Goal: Task Accomplishment & Management: Manage account settings

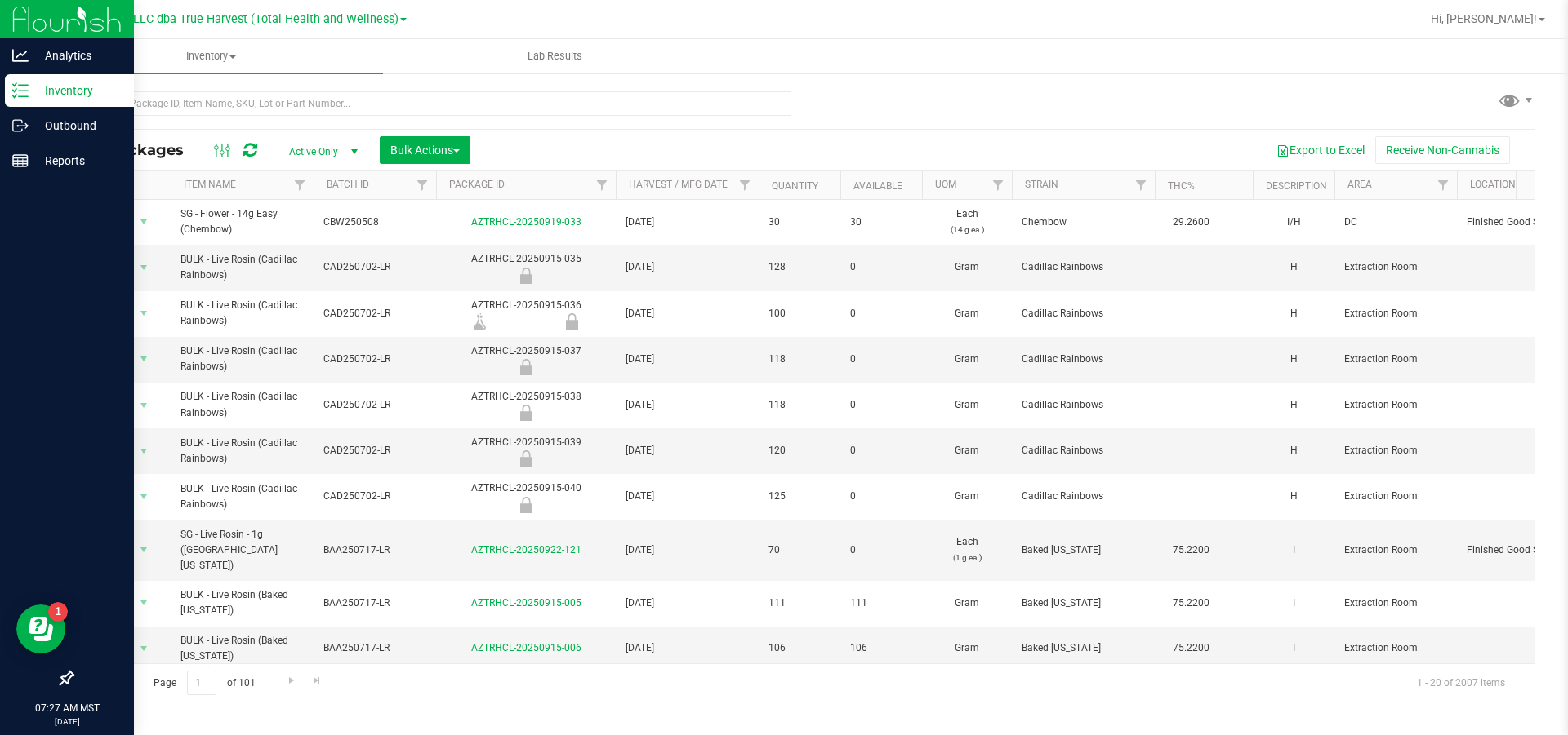
click at [72, 85] on p "Inventory" at bounding box center [78, 90] width 98 height 20
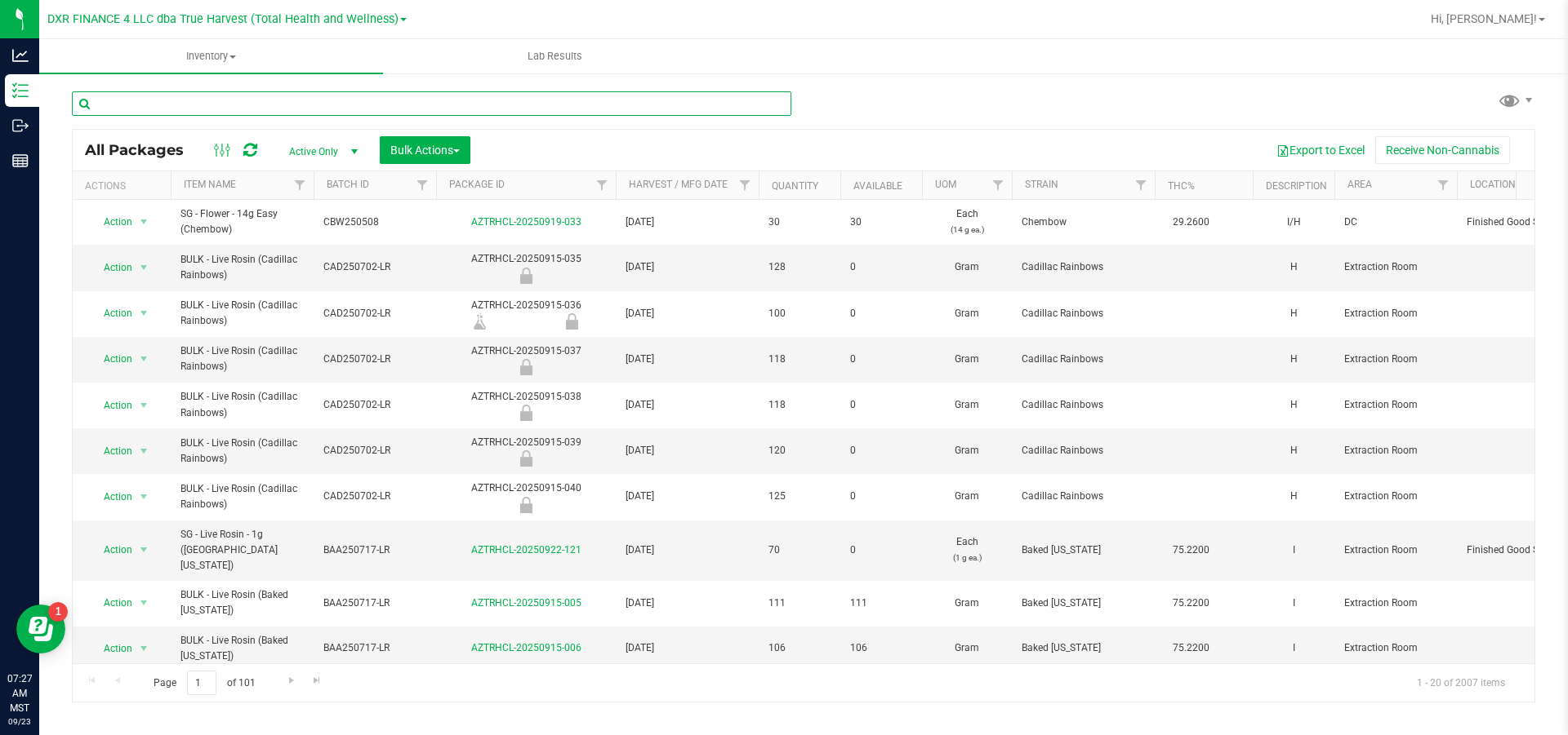
click at [300, 110] on input "text" at bounding box center [432, 104] width 719 height 25
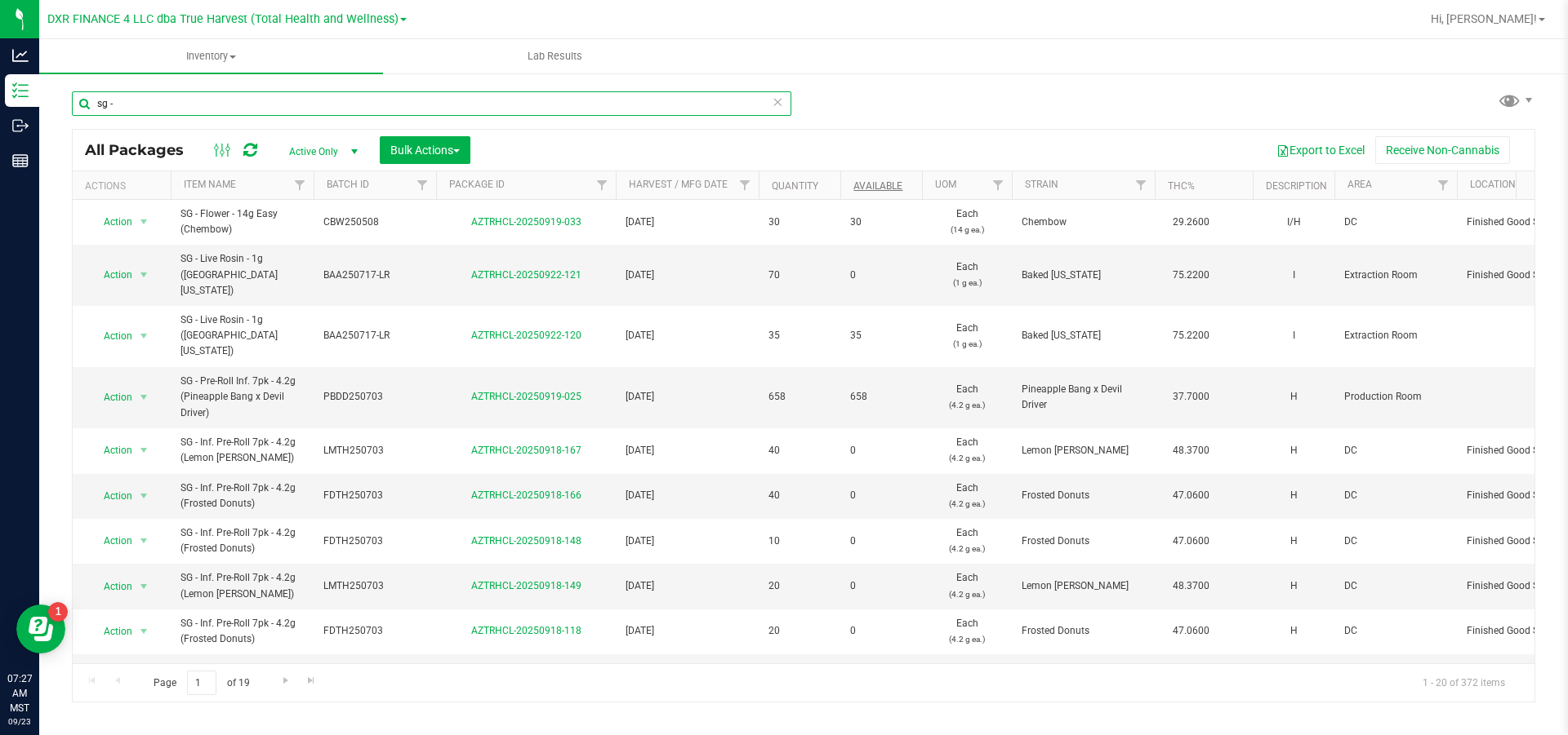
type input "sg -"
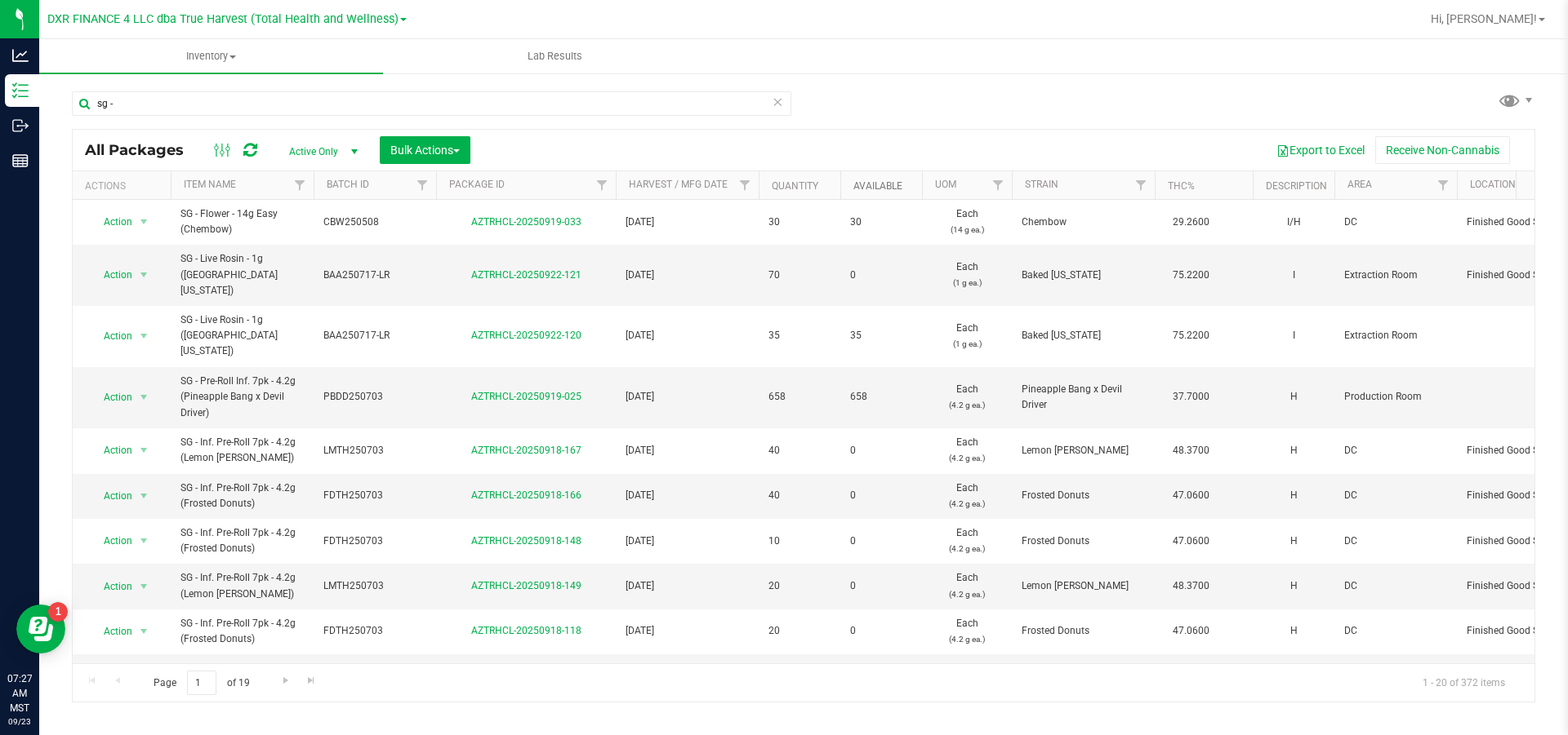
click at [892, 187] on link "Available" at bounding box center [878, 186] width 49 height 11
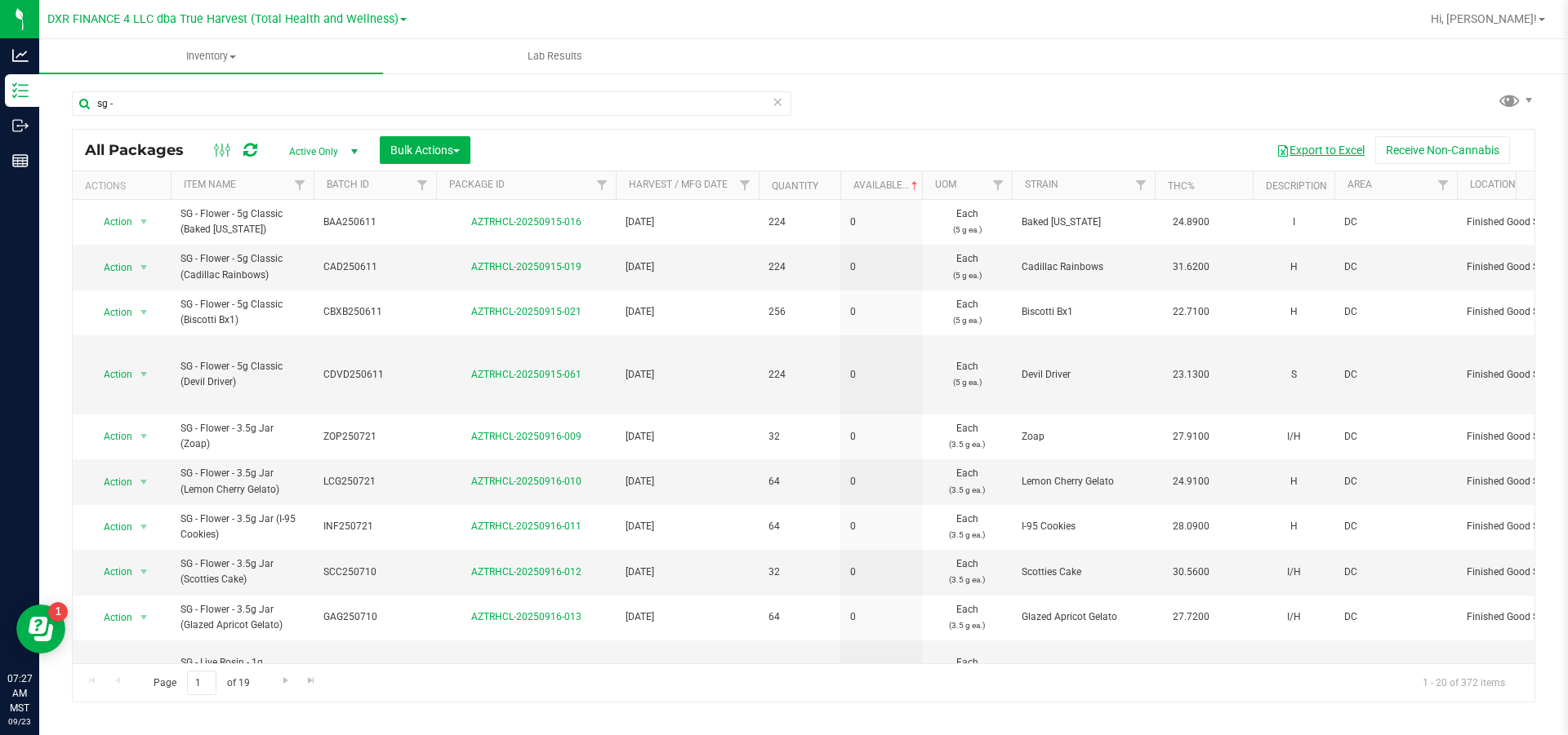
click at [1310, 152] on button "Export to Excel" at bounding box center [1320, 149] width 110 height 27
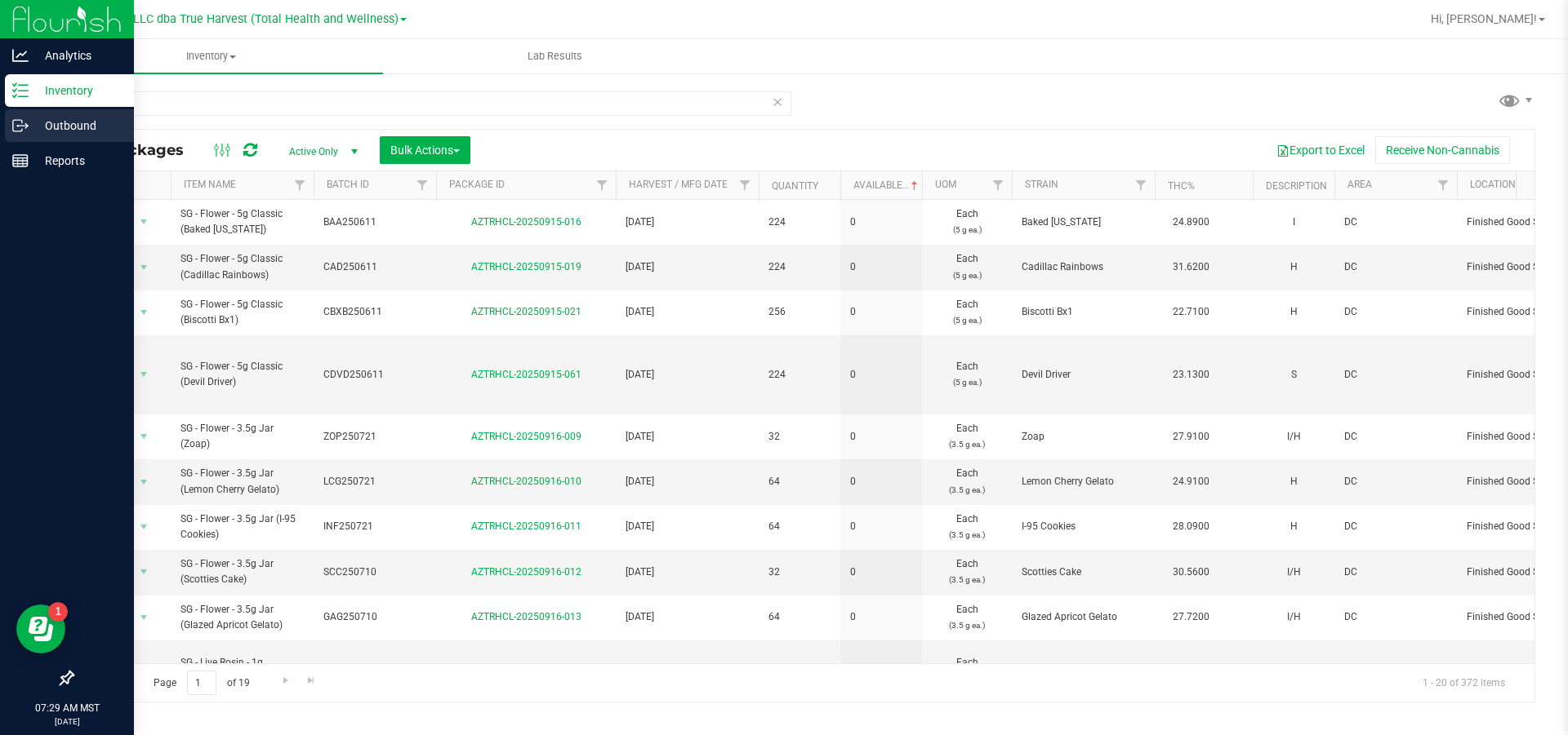
click at [61, 115] on div "Outbound" at bounding box center [69, 126] width 129 height 33
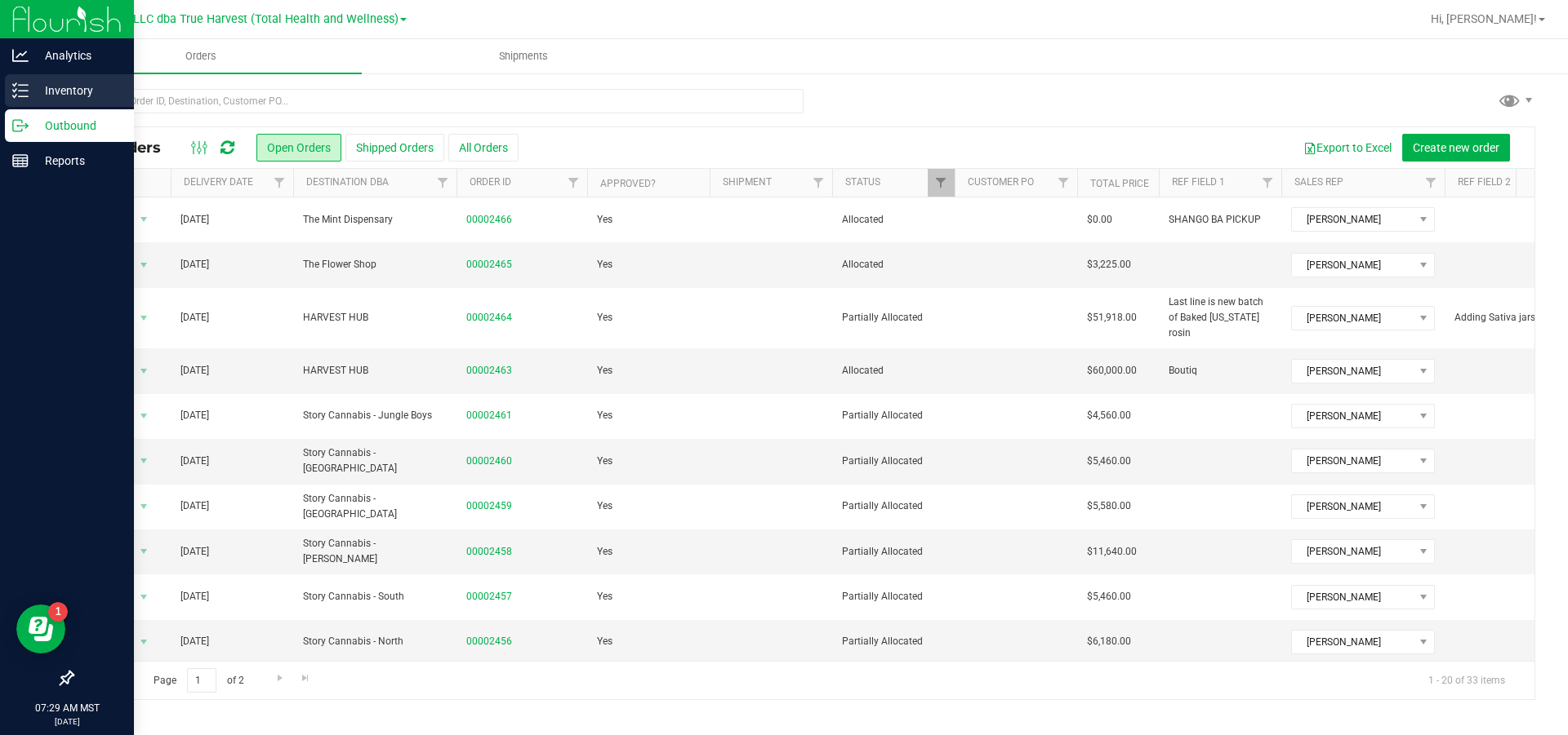
click at [57, 96] on p "Inventory" at bounding box center [78, 90] width 98 height 20
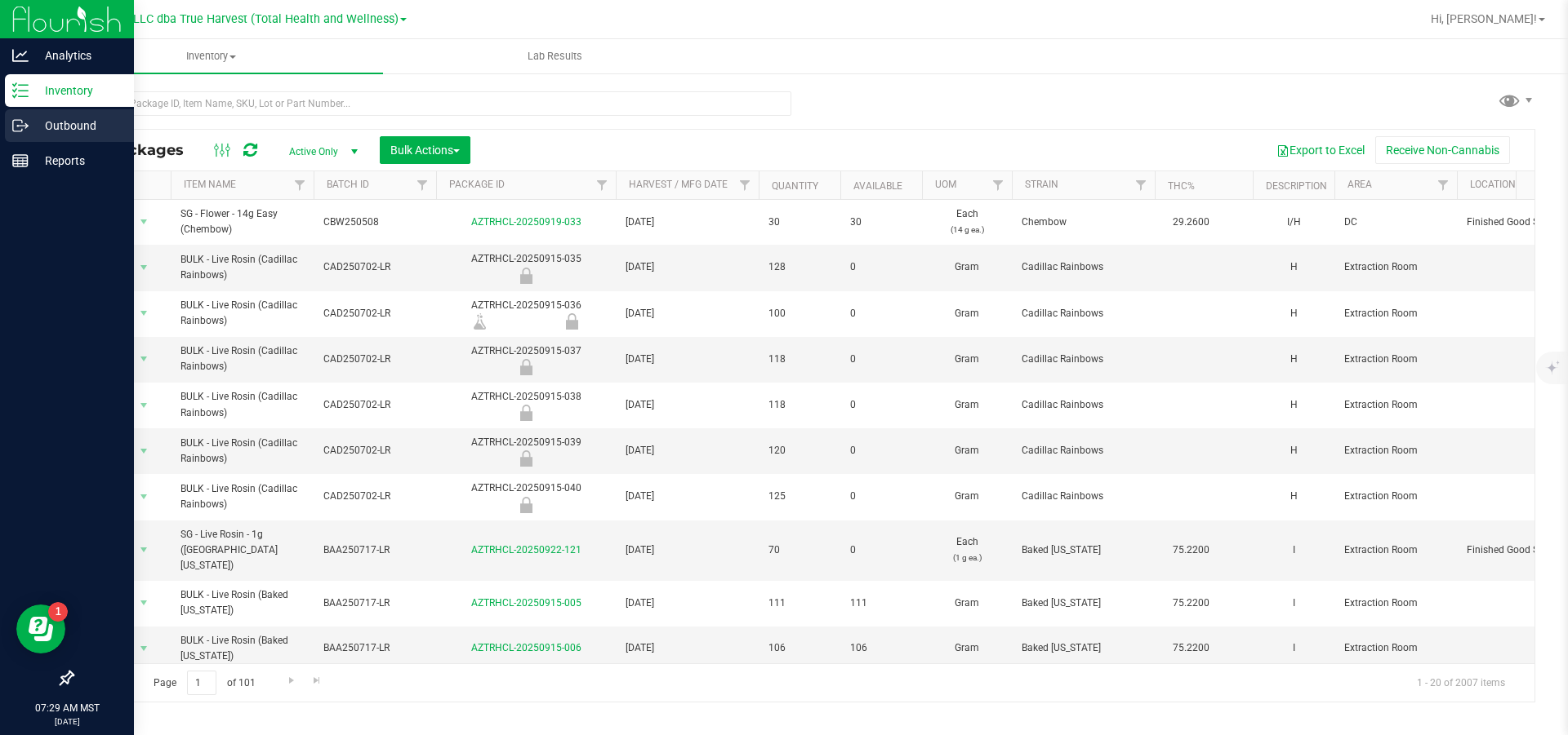
click at [18, 124] on icon at bounding box center [20, 125] width 16 height 16
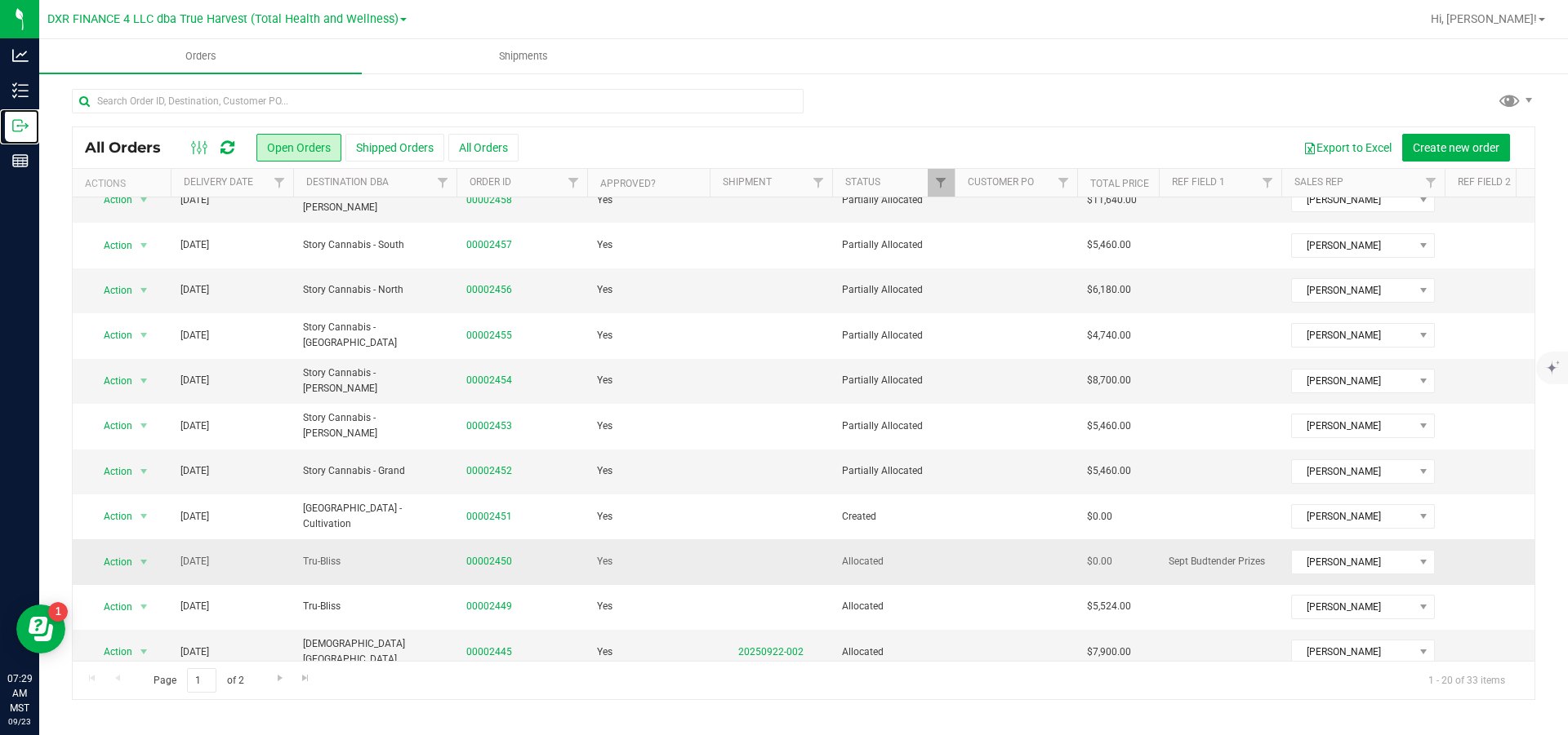
scroll to position [474, 0]
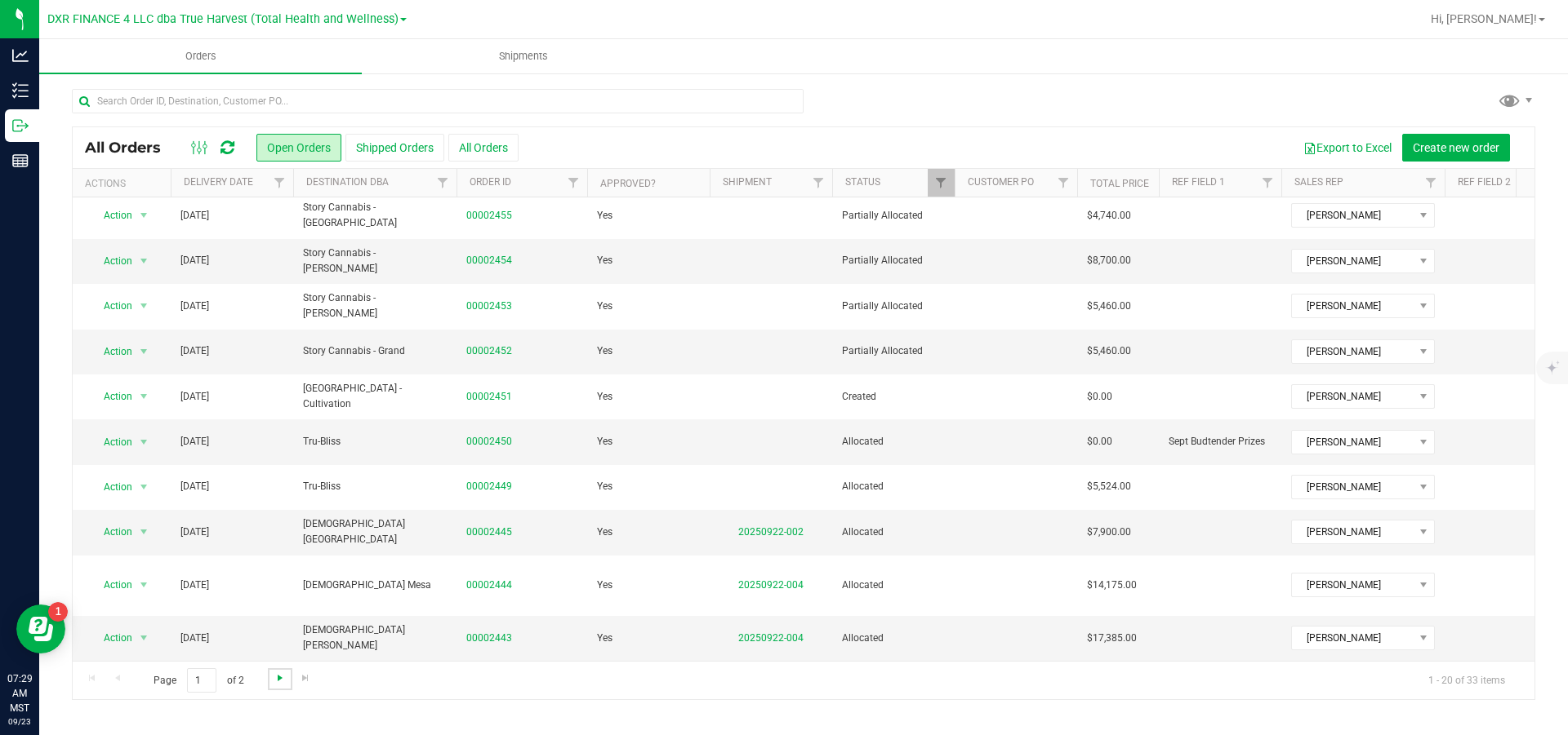
click at [287, 675] on span "Go to the next page" at bounding box center [280, 678] width 13 height 13
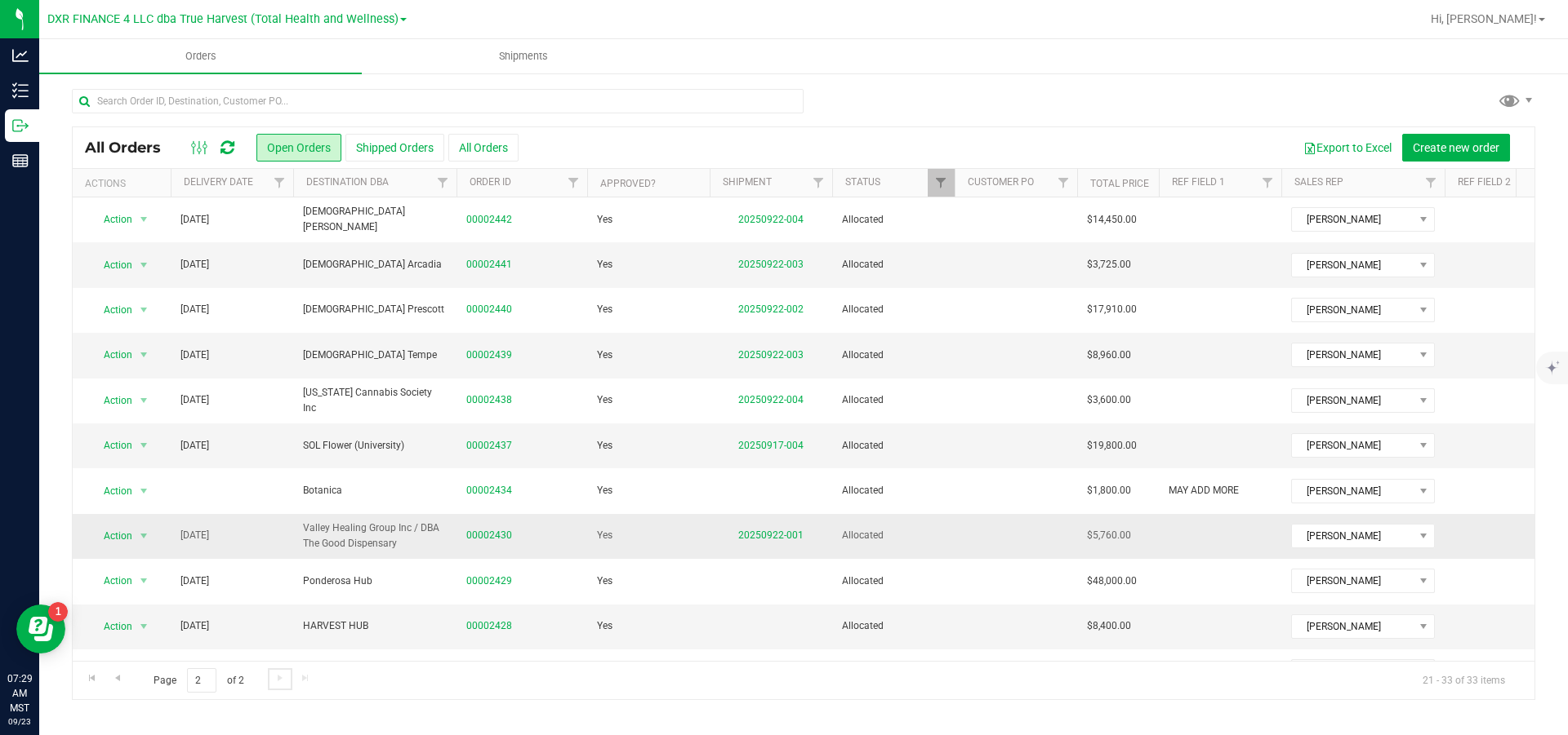
scroll to position [142, 0]
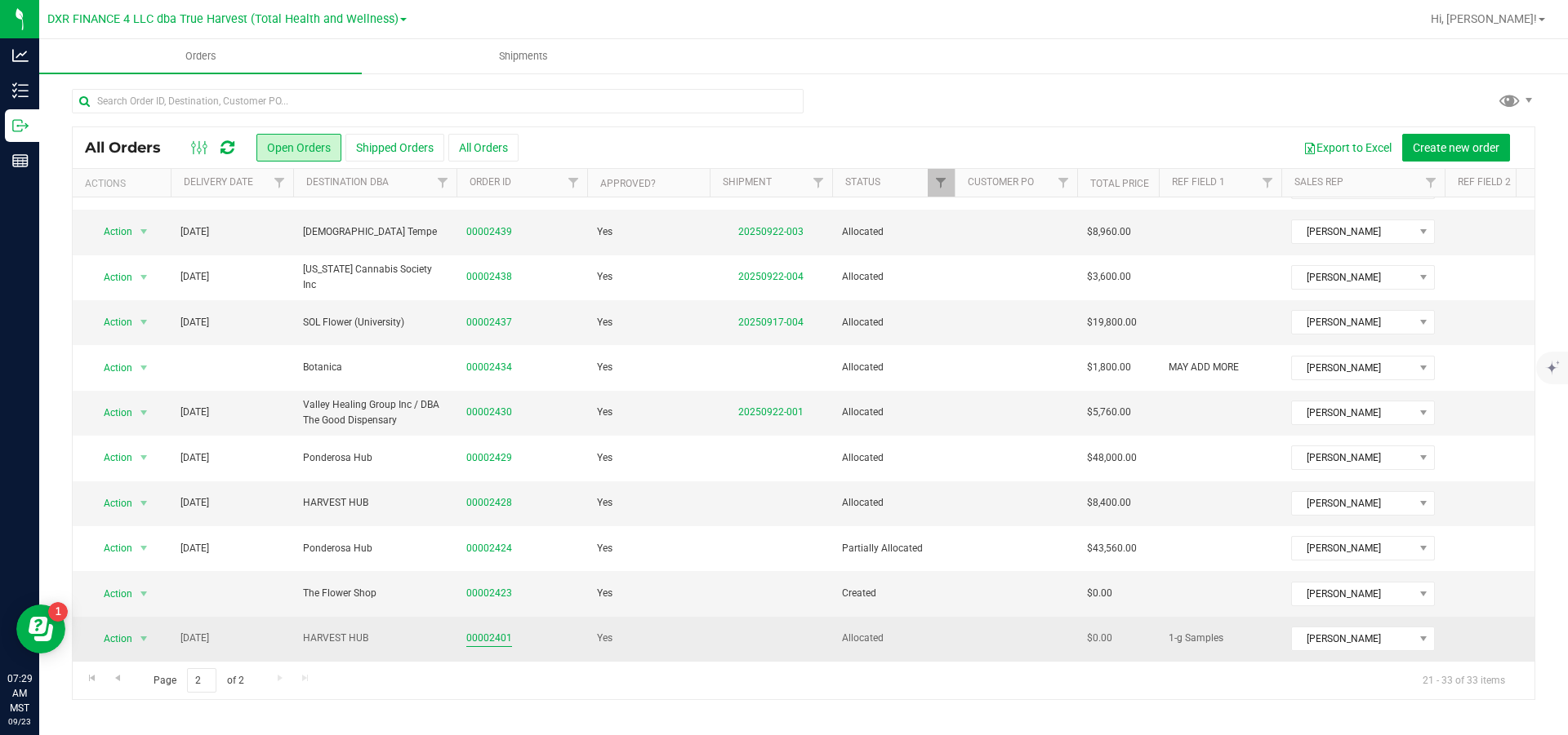
click at [480, 631] on link "00002401" at bounding box center [489, 639] width 45 height 15
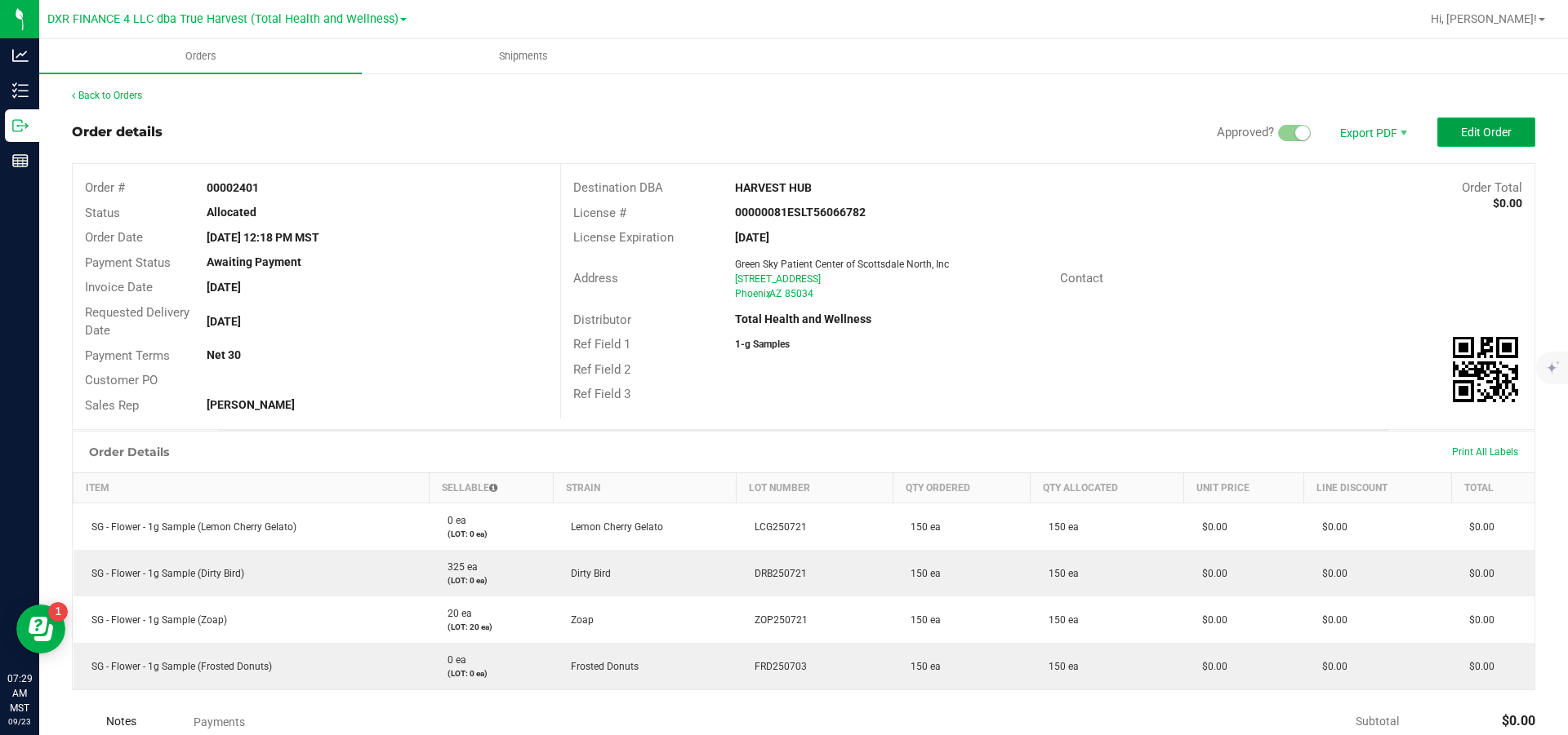
click at [1468, 126] on button "Edit Order" at bounding box center [1486, 131] width 98 height 29
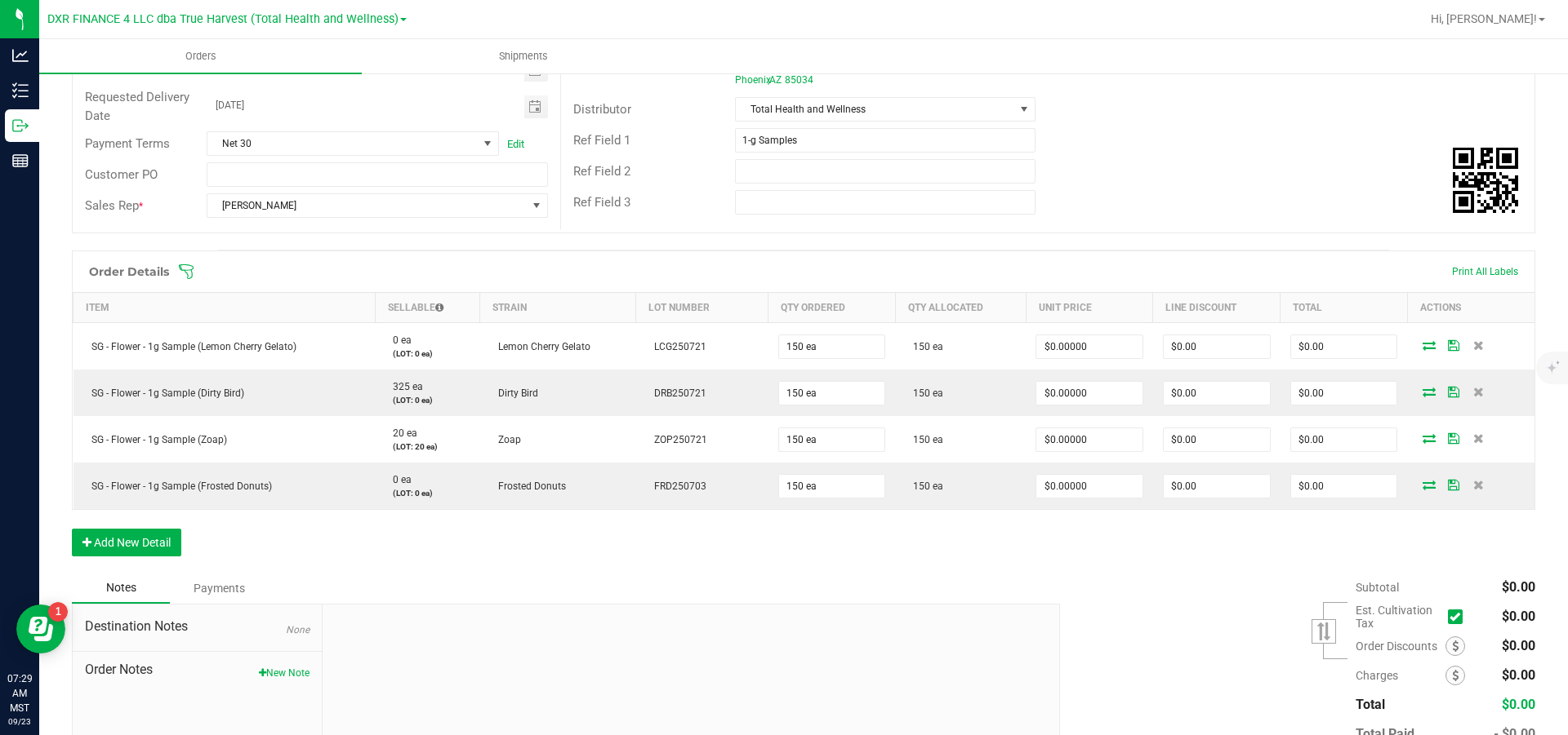
scroll to position [359, 0]
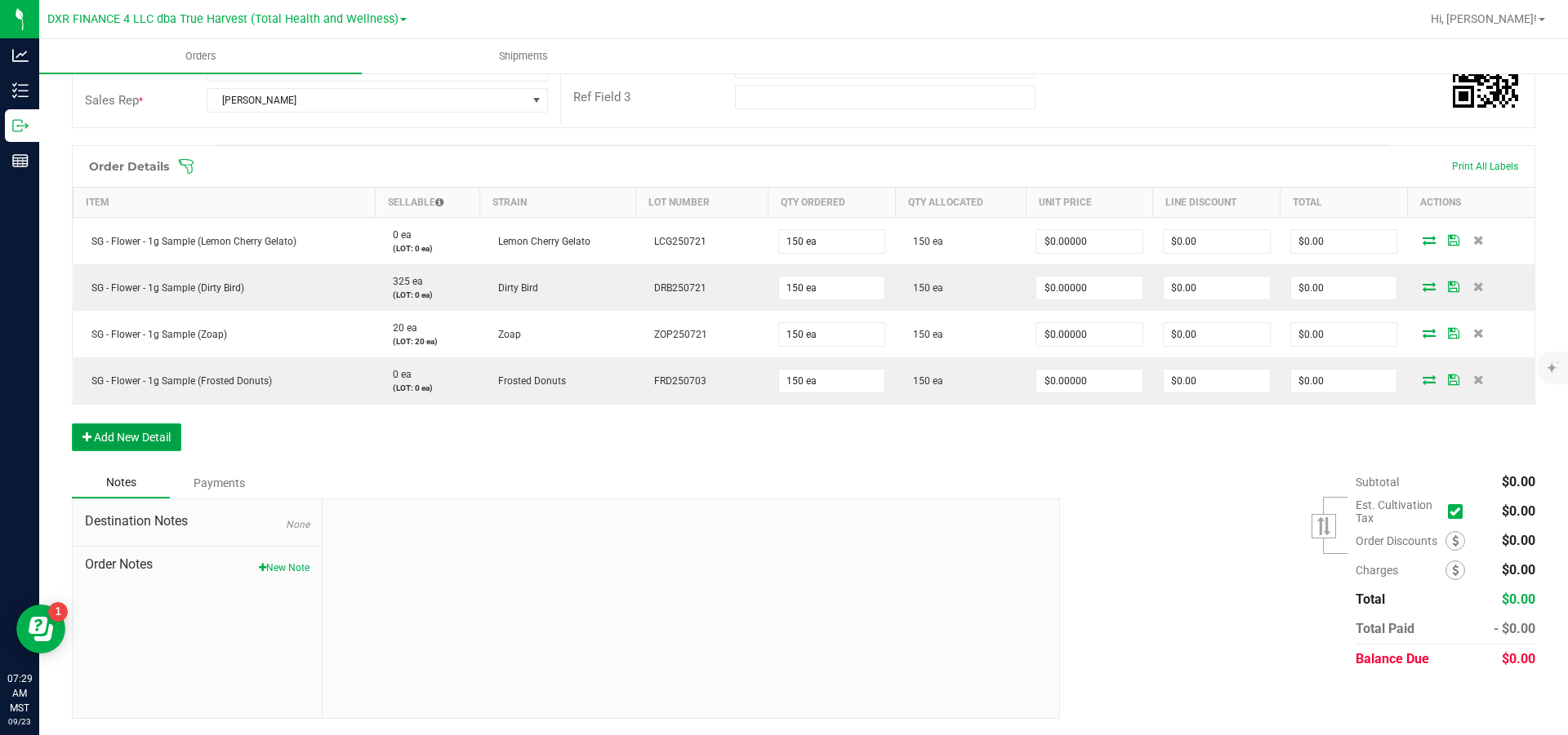
click at [138, 440] on button "Add New Detail" at bounding box center [127, 437] width 110 height 27
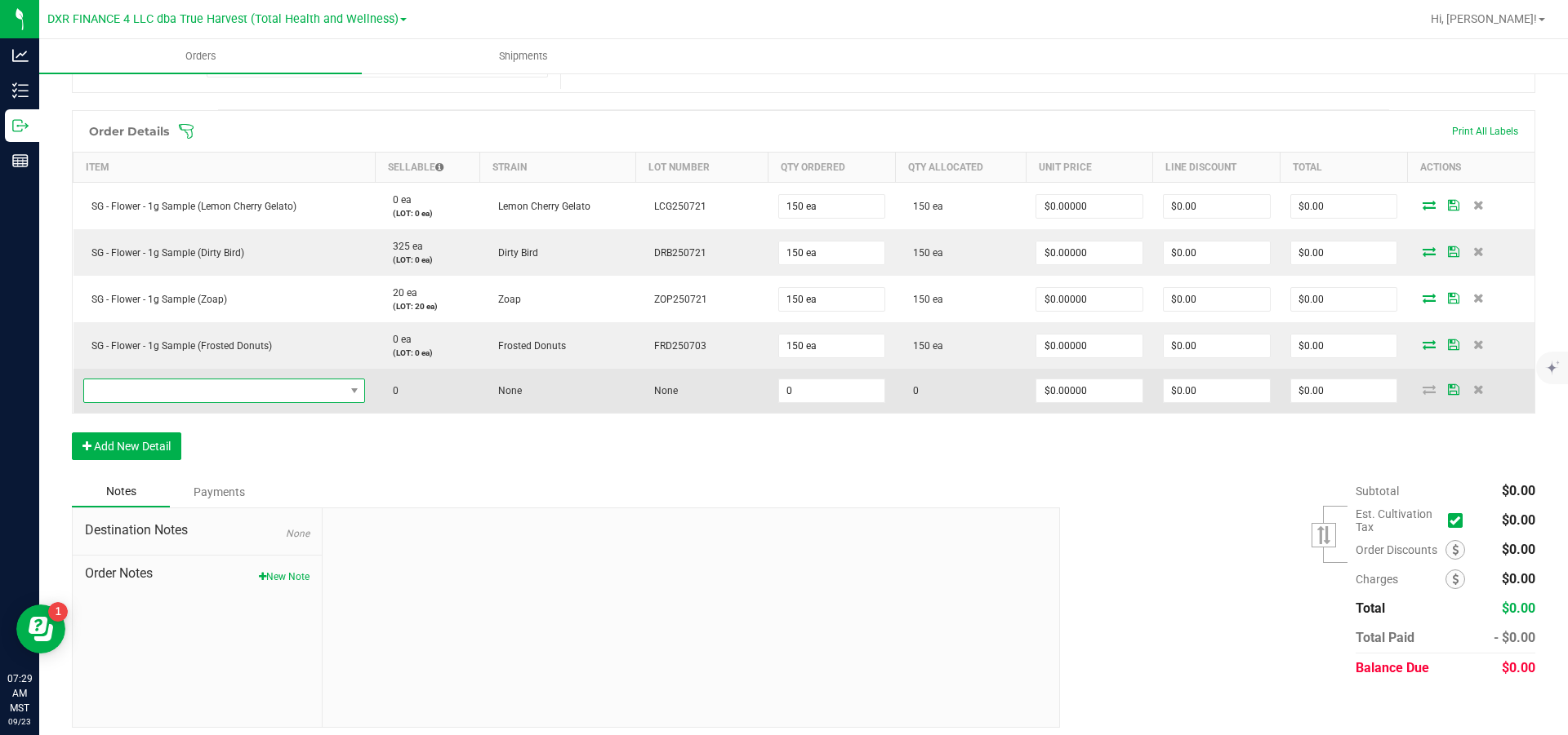
click at [238, 402] on span "NO DATA FOUND" at bounding box center [214, 391] width 260 height 23
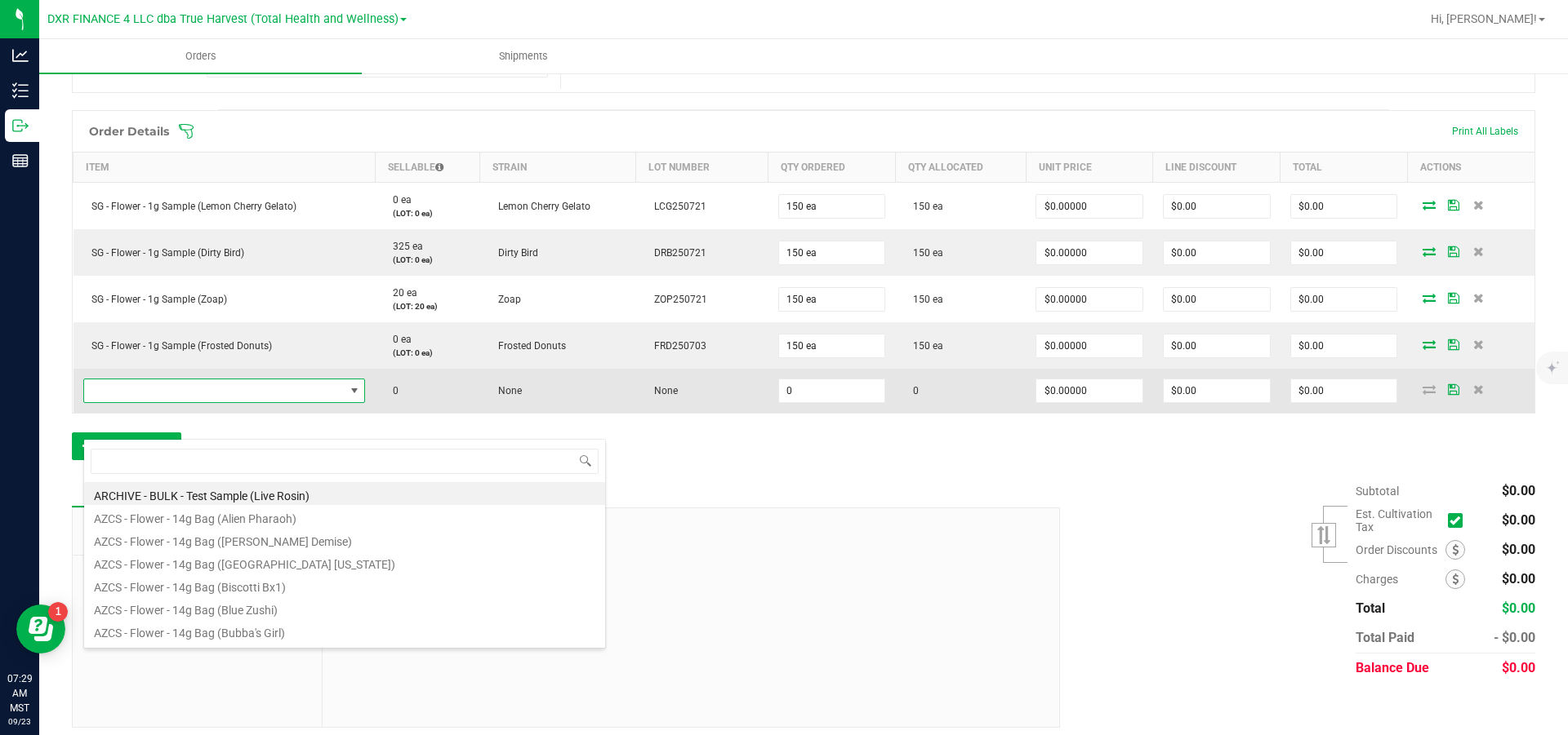
scroll to position [25, 293]
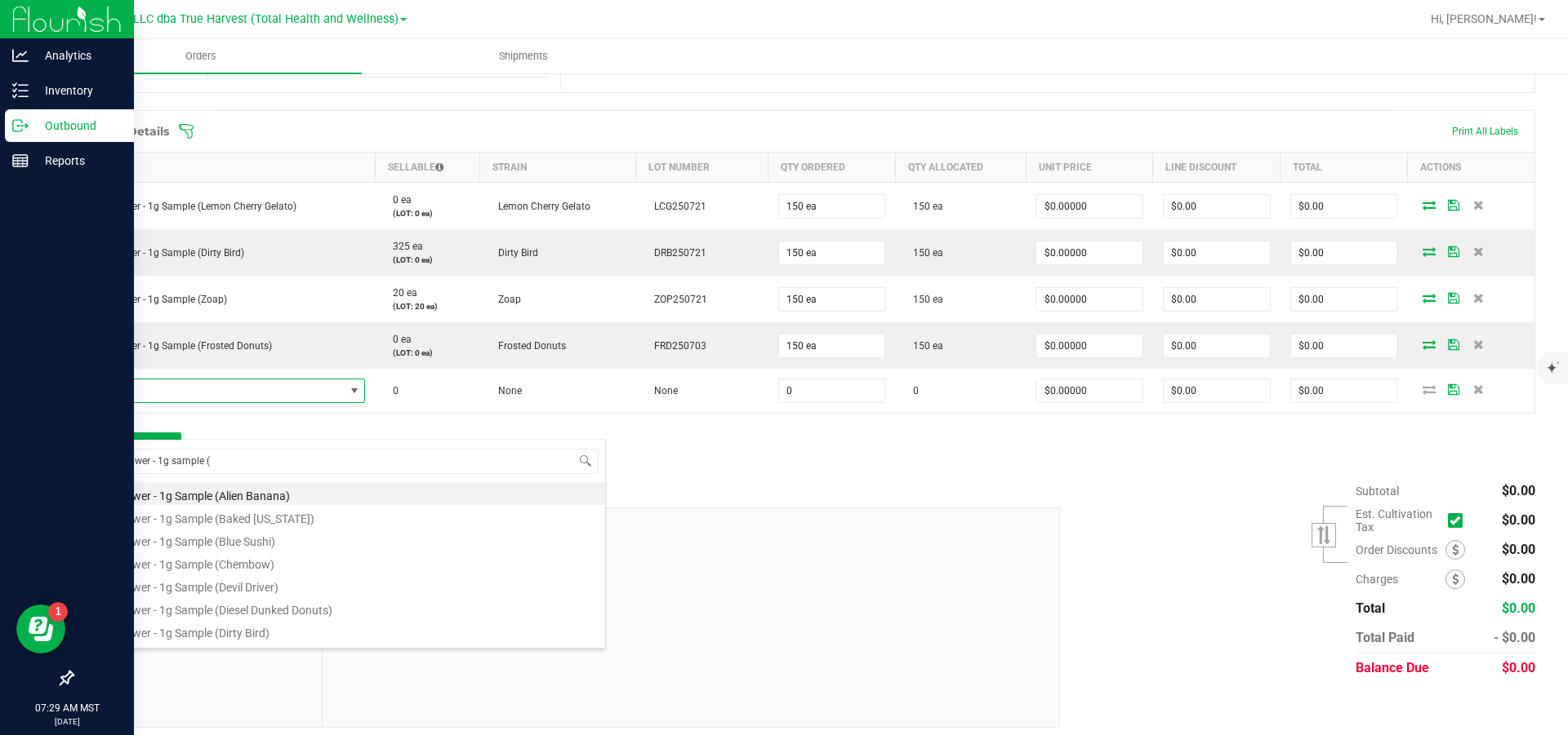
drag, startPoint x: 237, startPoint y: 463, endPoint x: 4, endPoint y: 453, distance: 233.2
click at [4, 453] on body "Analytics Inventory Outbound Reports 07:29 AM MST [DATE] 09/23 DXR FINANCE 4 LL…" at bounding box center [784, 367] width 1568 height 735
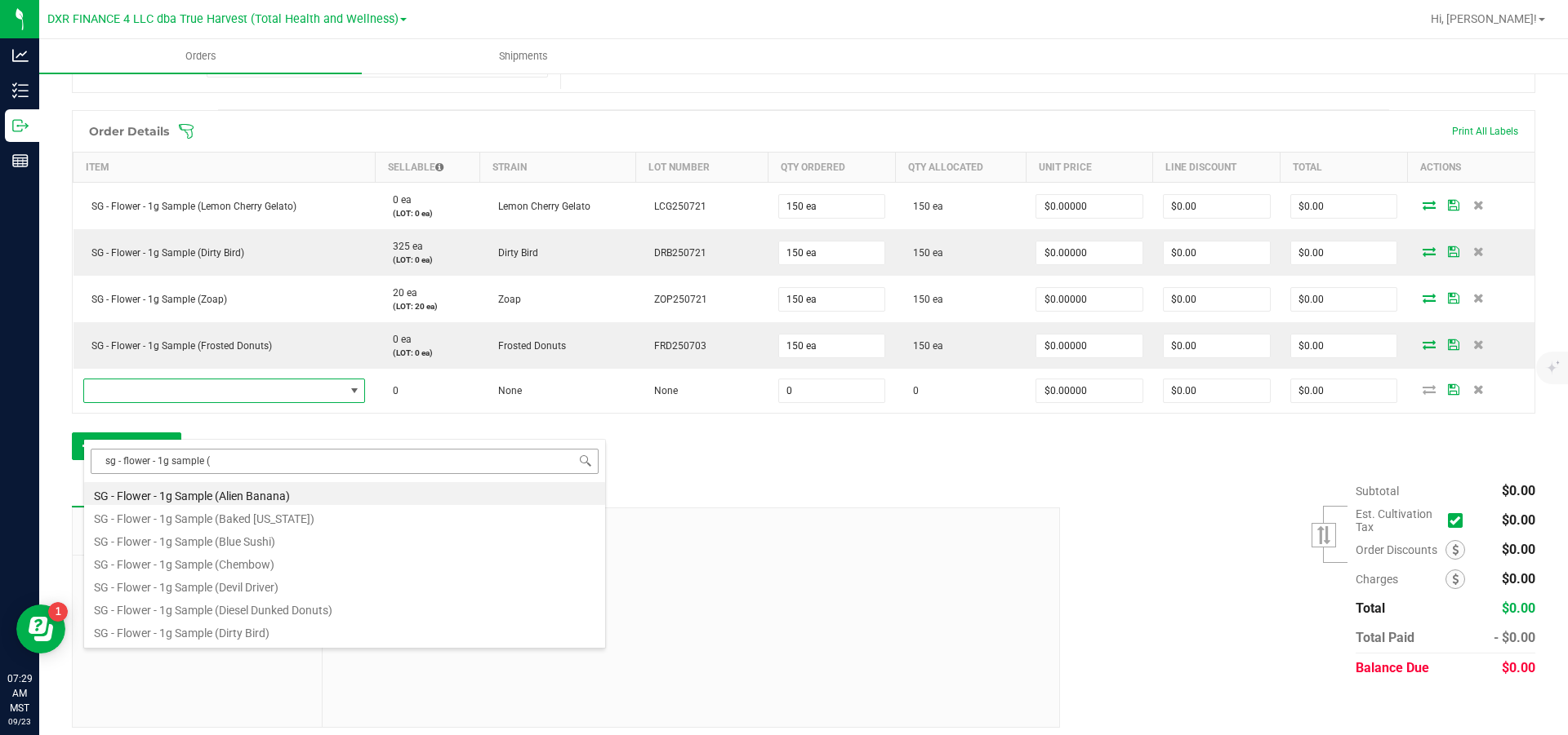
click at [337, 465] on input "sg - flower - 1g sample (" at bounding box center [344, 462] width 508 height 26
type input "sg - flower - 1g sample (di"
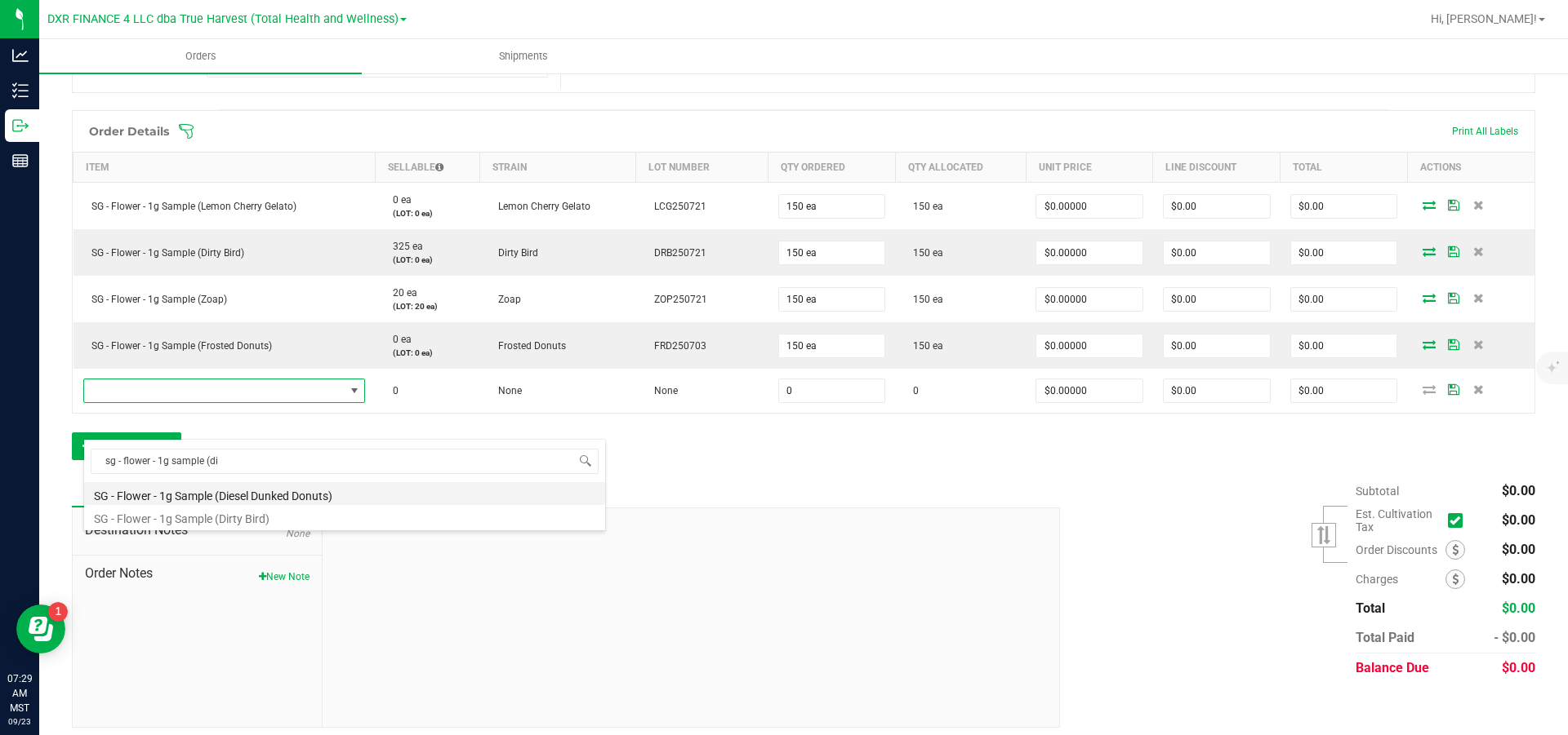
click at [340, 501] on li "SG - Flower - 1g Sample (Diesel Dunked Donuts)" at bounding box center [344, 494] width 520 height 23
type input "0 ea"
type input "$0.00430"
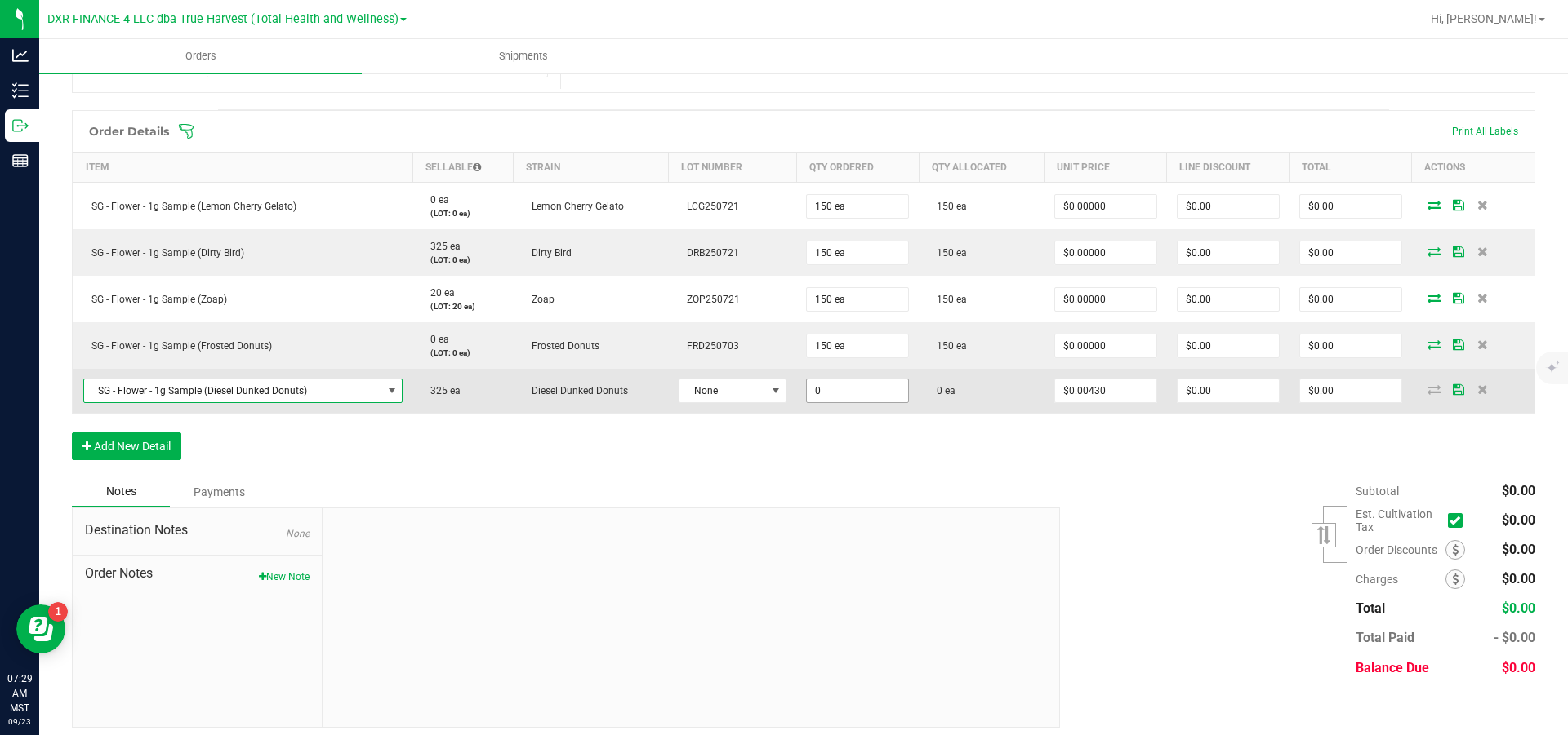
click at [859, 402] on input "0" at bounding box center [856, 391] width 101 height 23
type input "325 ea"
type input "$1.40"
click at [783, 397] on span at bounding box center [776, 391] width 13 height 13
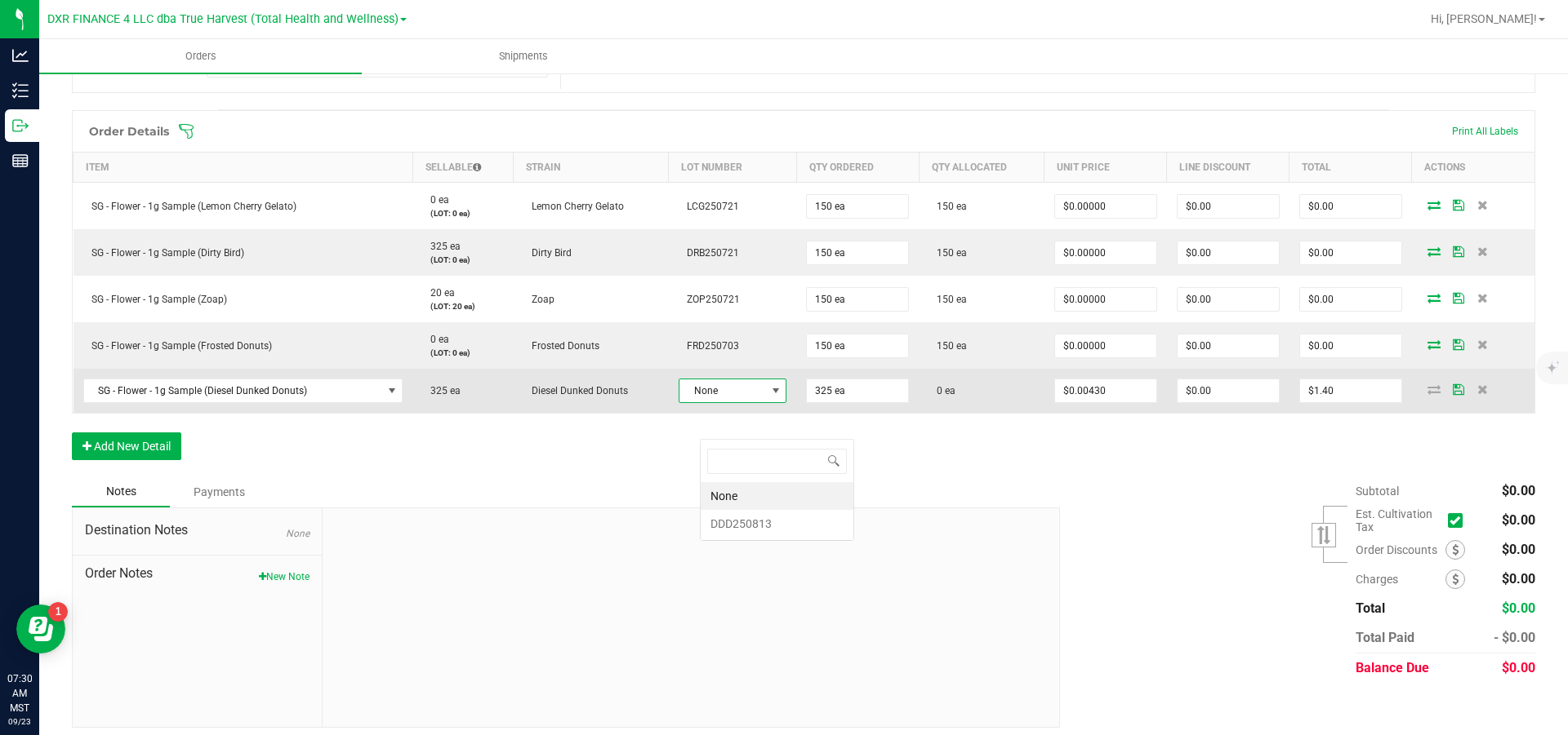
scroll to position [25, 98]
click at [765, 402] on span "None" at bounding box center [722, 391] width 86 height 23
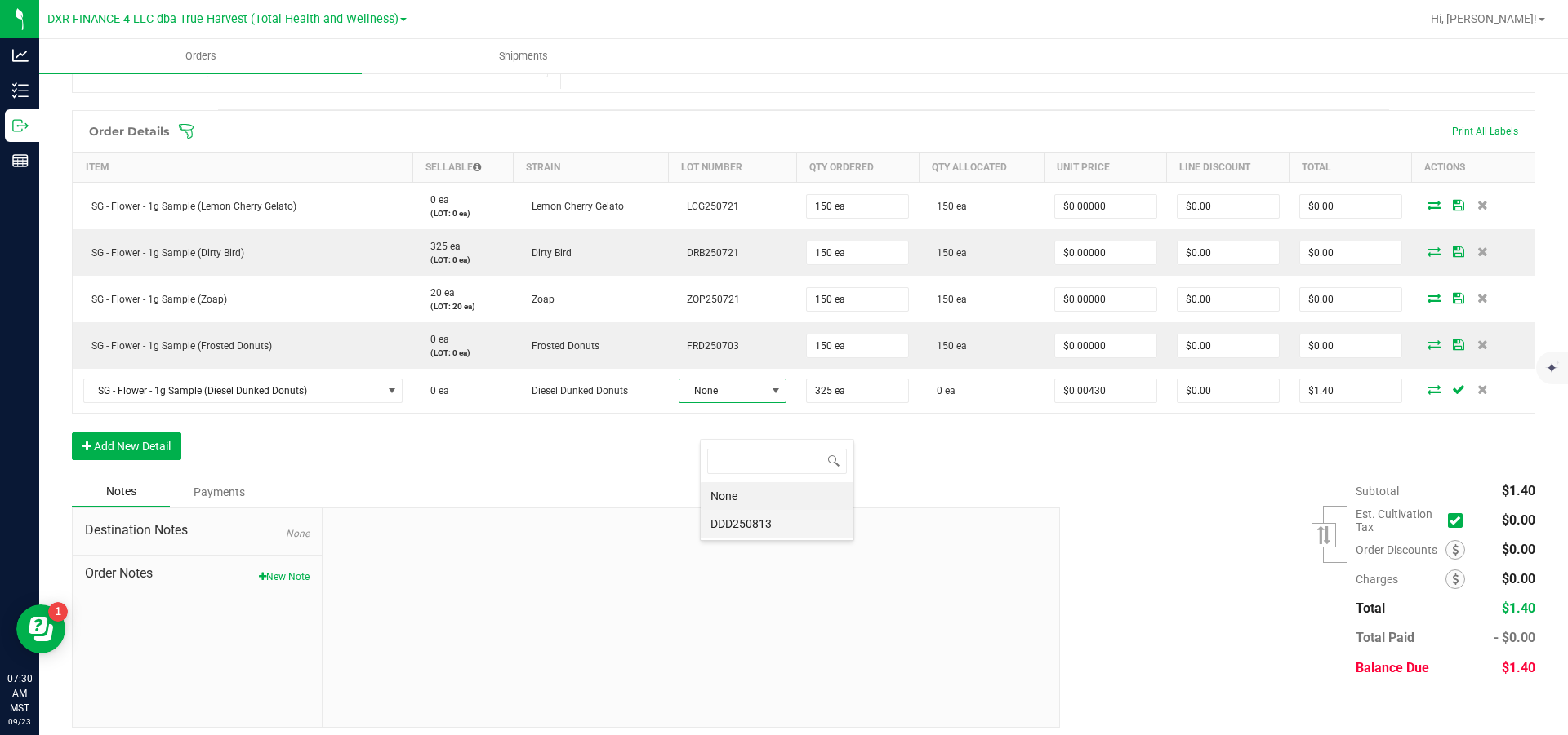
click at [756, 523] on li "DDD250813" at bounding box center [776, 523] width 152 height 27
click at [140, 463] on button "Add New Detail" at bounding box center [127, 448] width 110 height 27
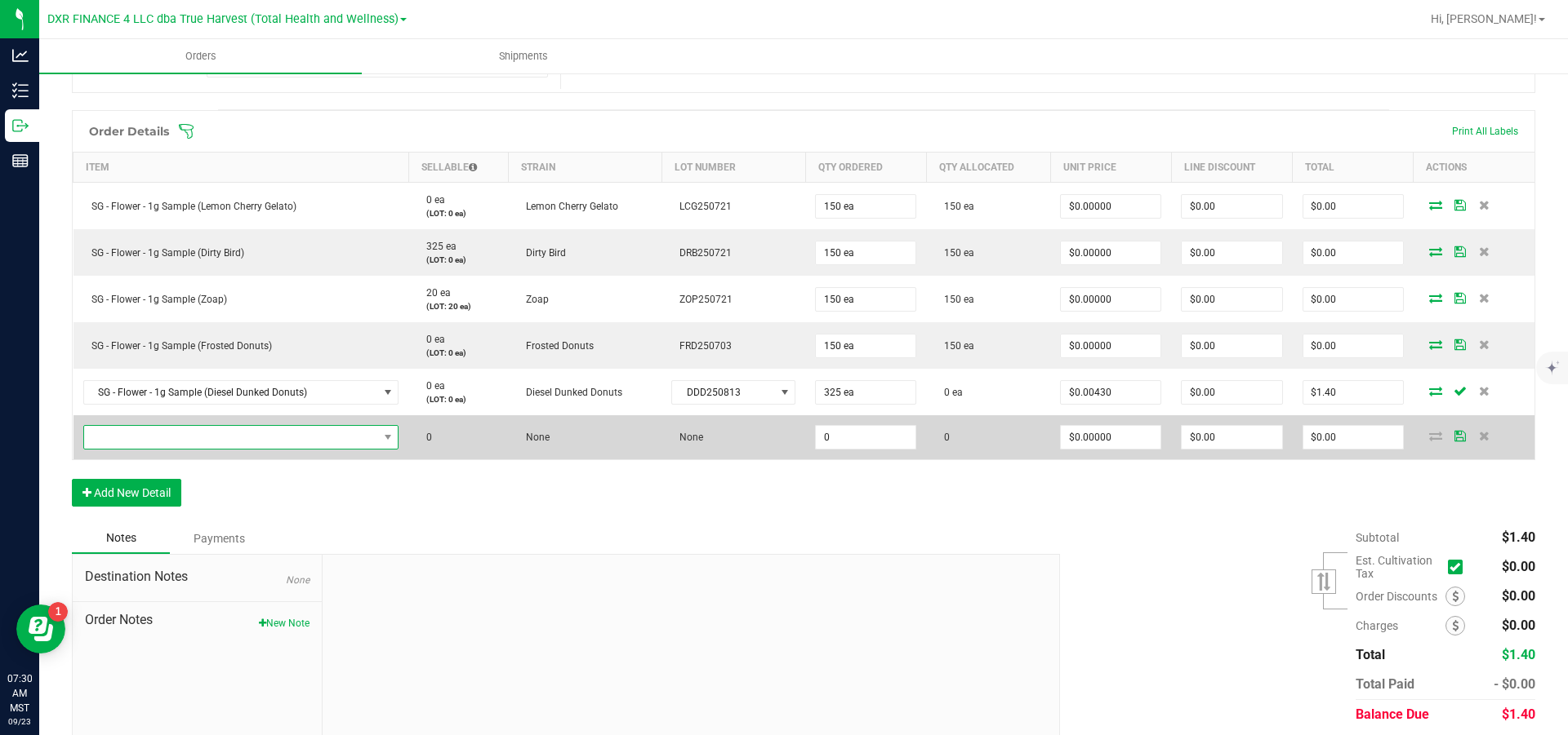
click at [155, 449] on span "NO DATA FOUND" at bounding box center [231, 437] width 294 height 23
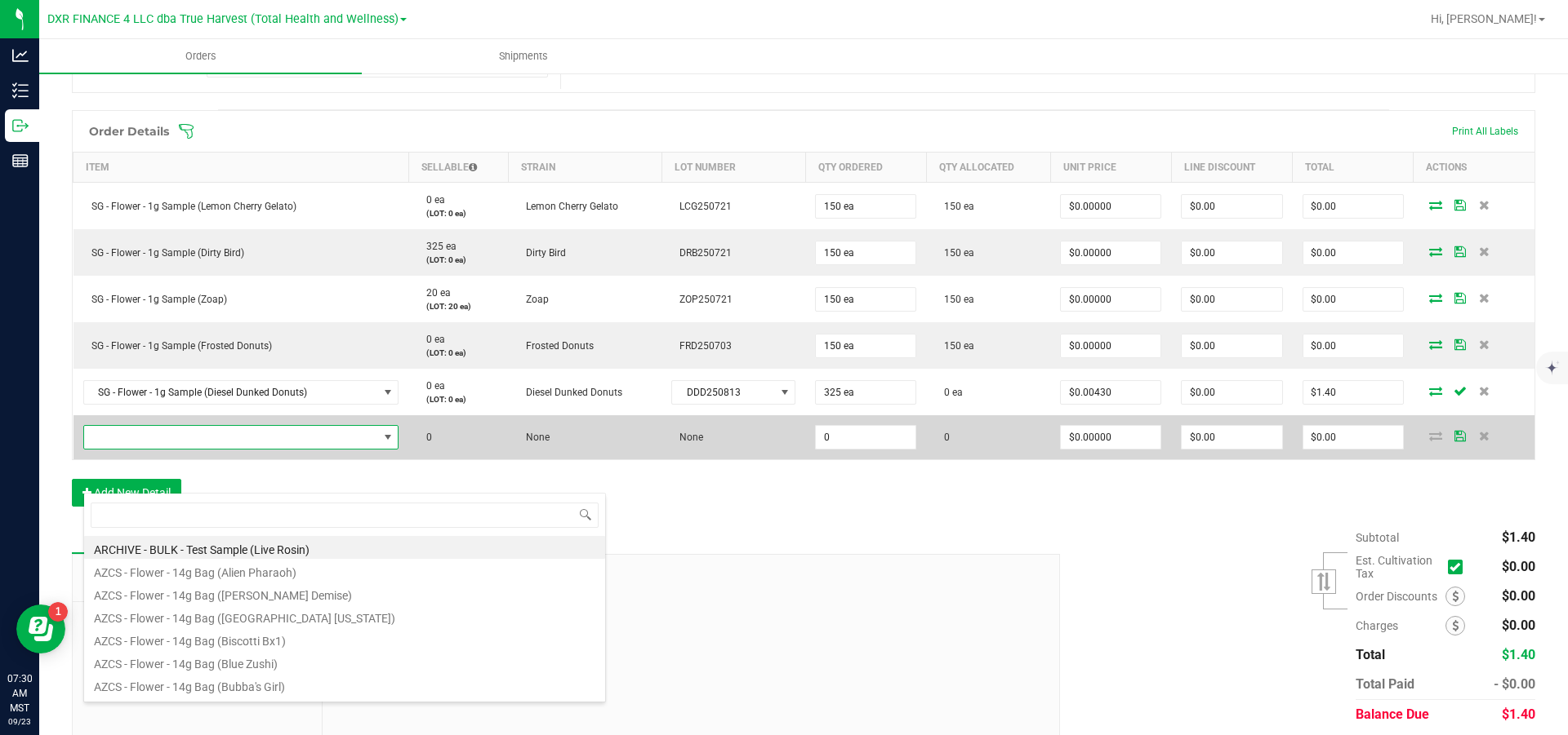
scroll to position [25, 321]
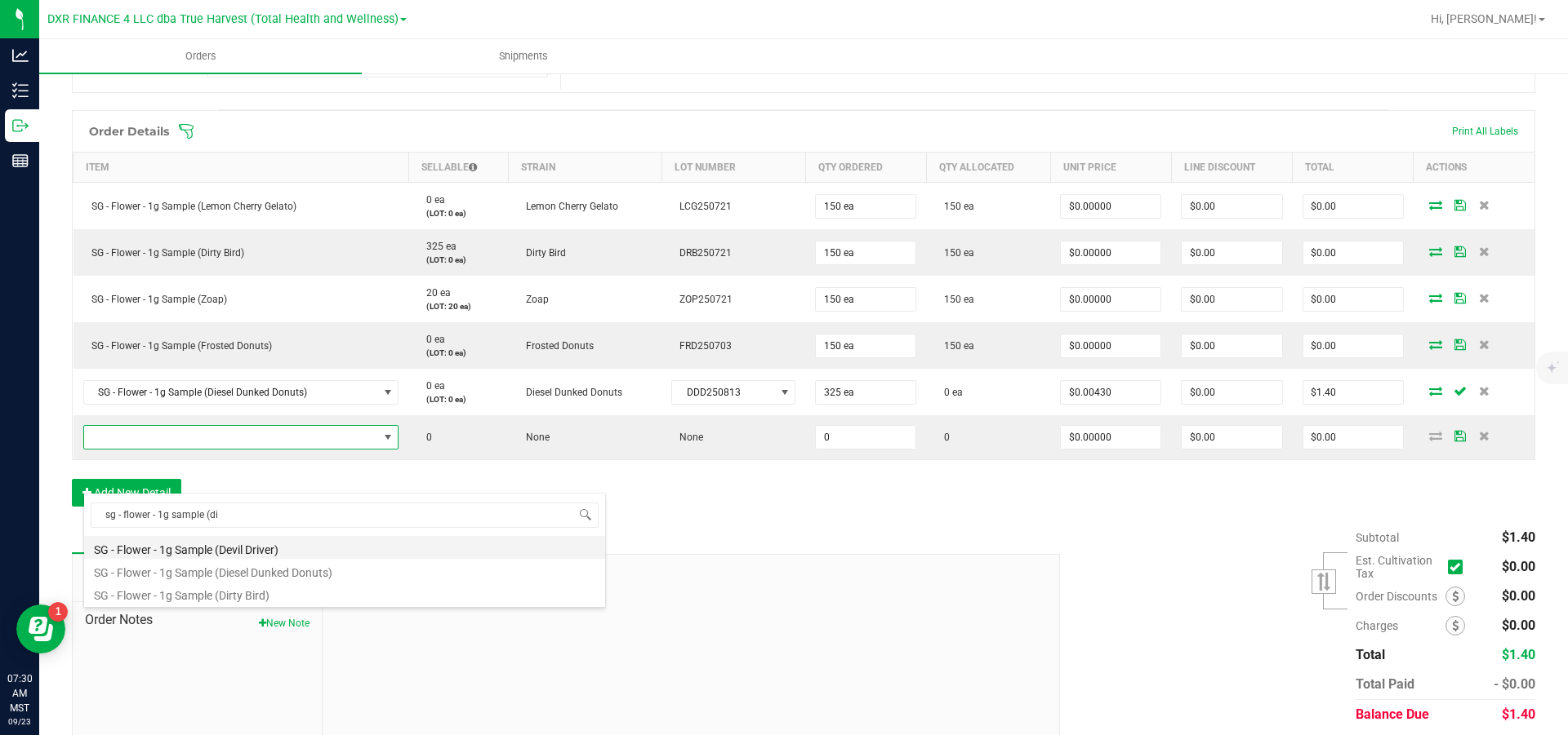
type input "sg - flower - 1g sample (dir"
click at [267, 550] on li "SG - Flower - 1g Sample (Dirty Bird)" at bounding box center [344, 548] width 520 height 23
type input "0 ea"
type input "$0.00430"
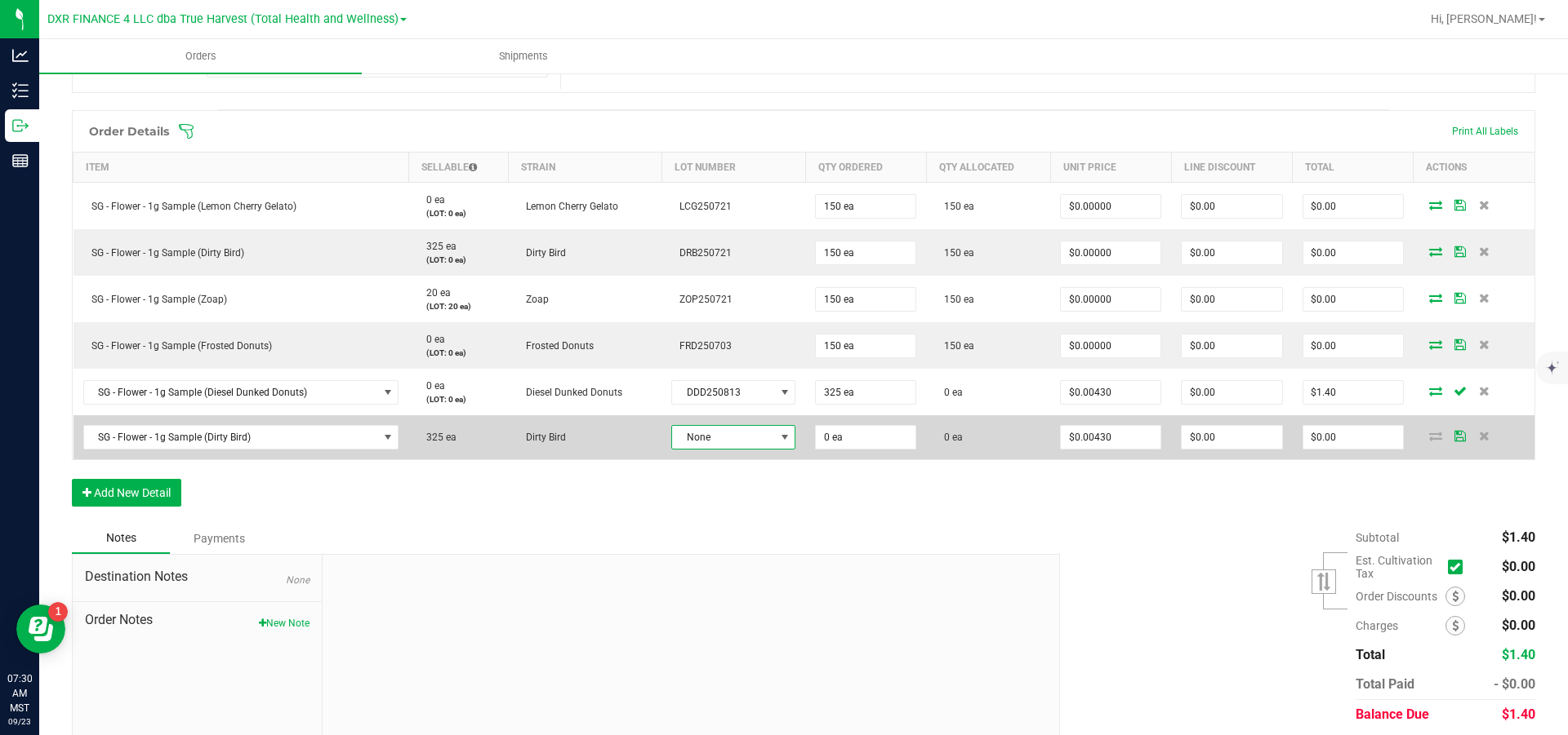
click at [751, 449] on span "None" at bounding box center [723, 437] width 102 height 23
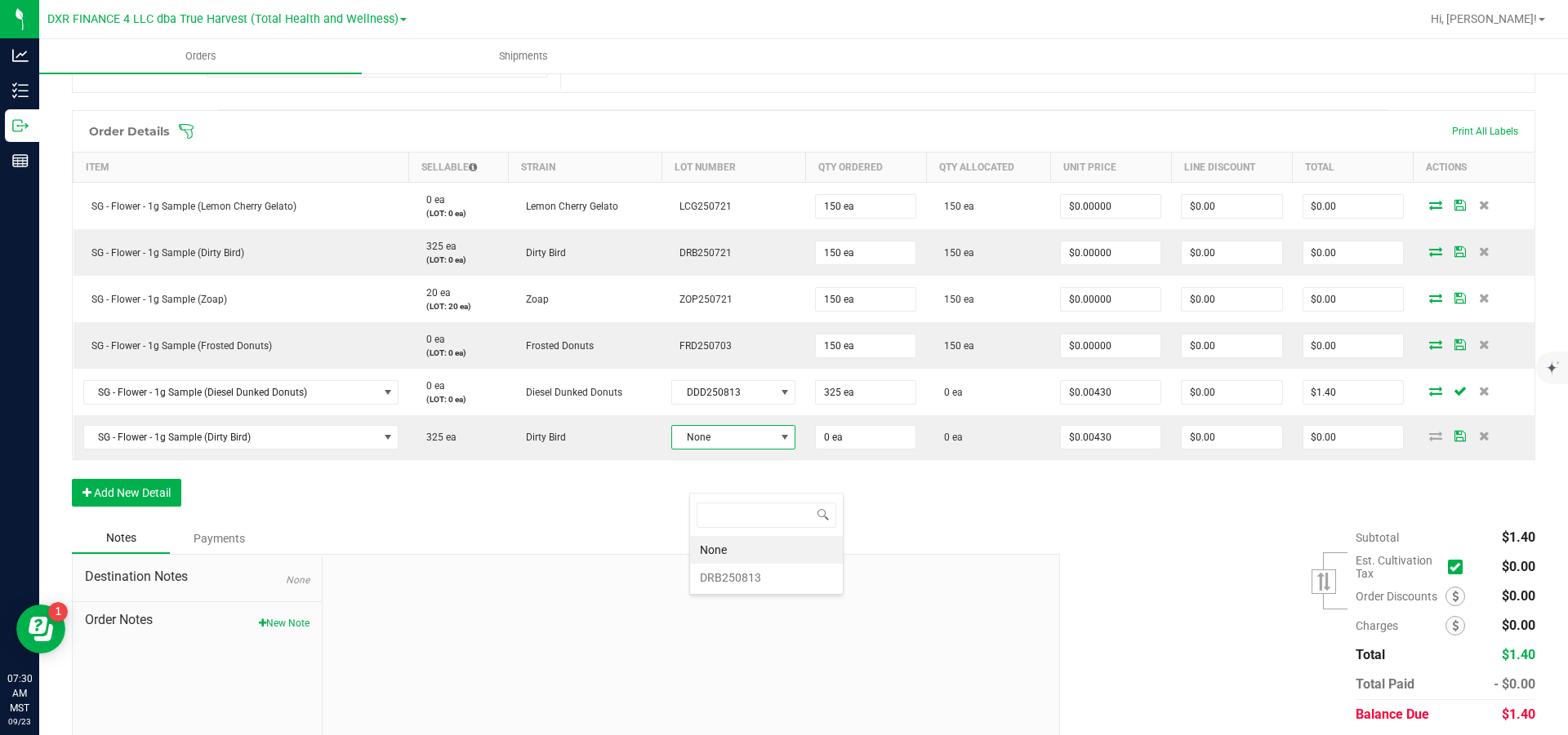
scroll to position [25, 120]
click at [745, 574] on li "DRB250813" at bounding box center [766, 577] width 152 height 27
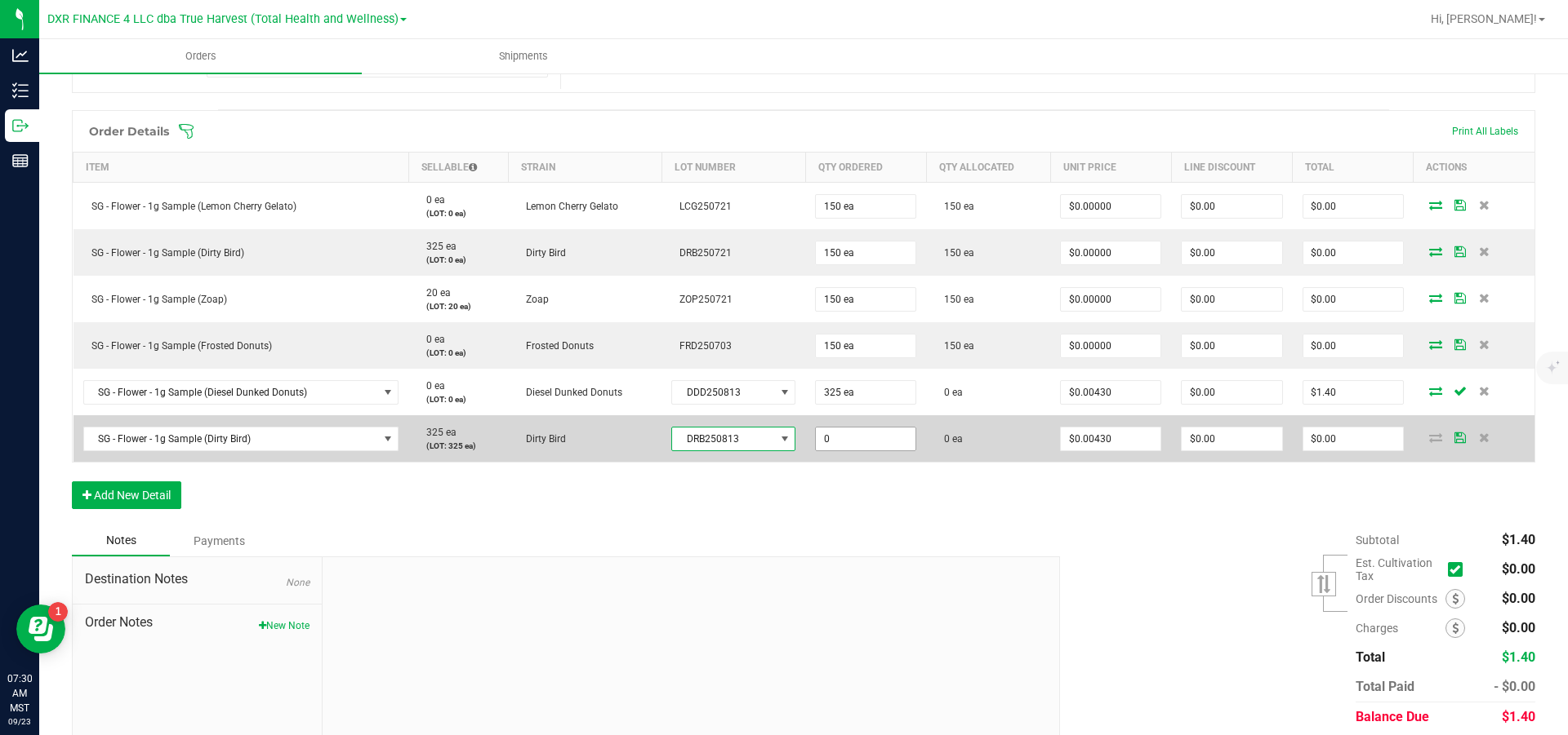
click at [875, 450] on input "0" at bounding box center [865, 439] width 99 height 23
type input "325 ea"
type input "0.0043"
type input "$1.40"
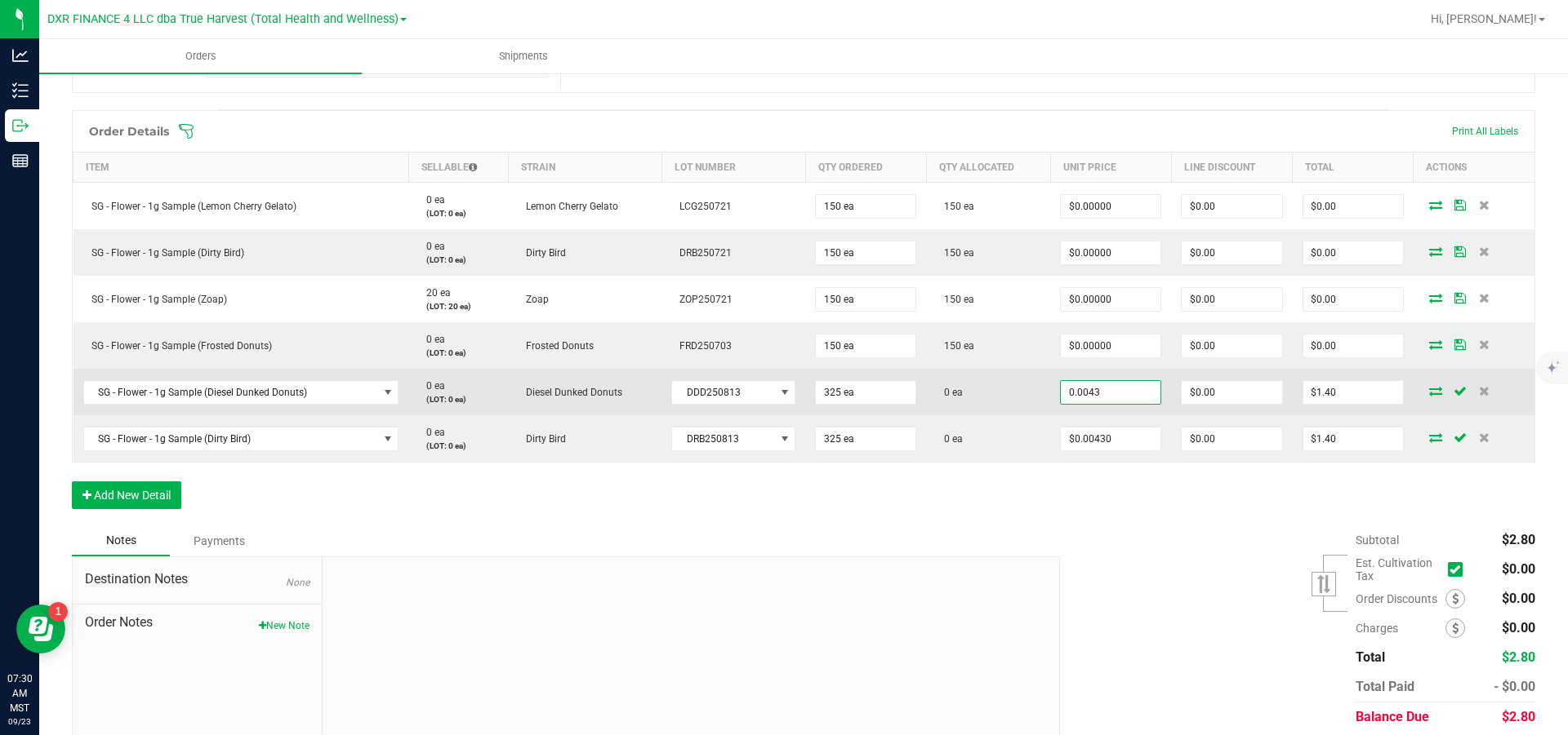
click at [1124, 404] on input "0.0043" at bounding box center [1110, 393] width 99 height 23
type input "$0.00000"
type input "0"
type input "$0.00"
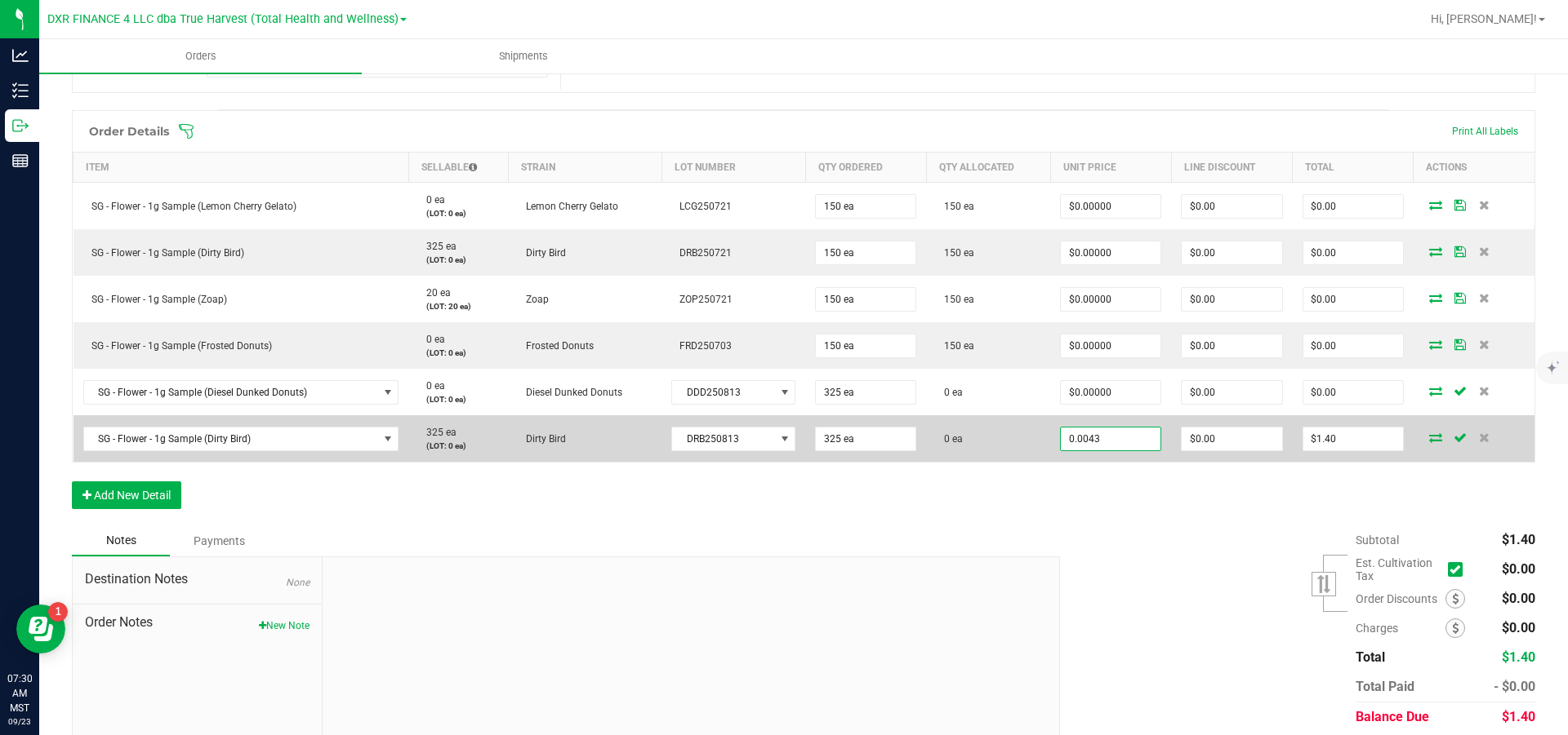
click at [1145, 450] on input "0.0043" at bounding box center [1110, 439] width 99 height 23
type input "$0.00000"
type input "0"
type input "$0.00"
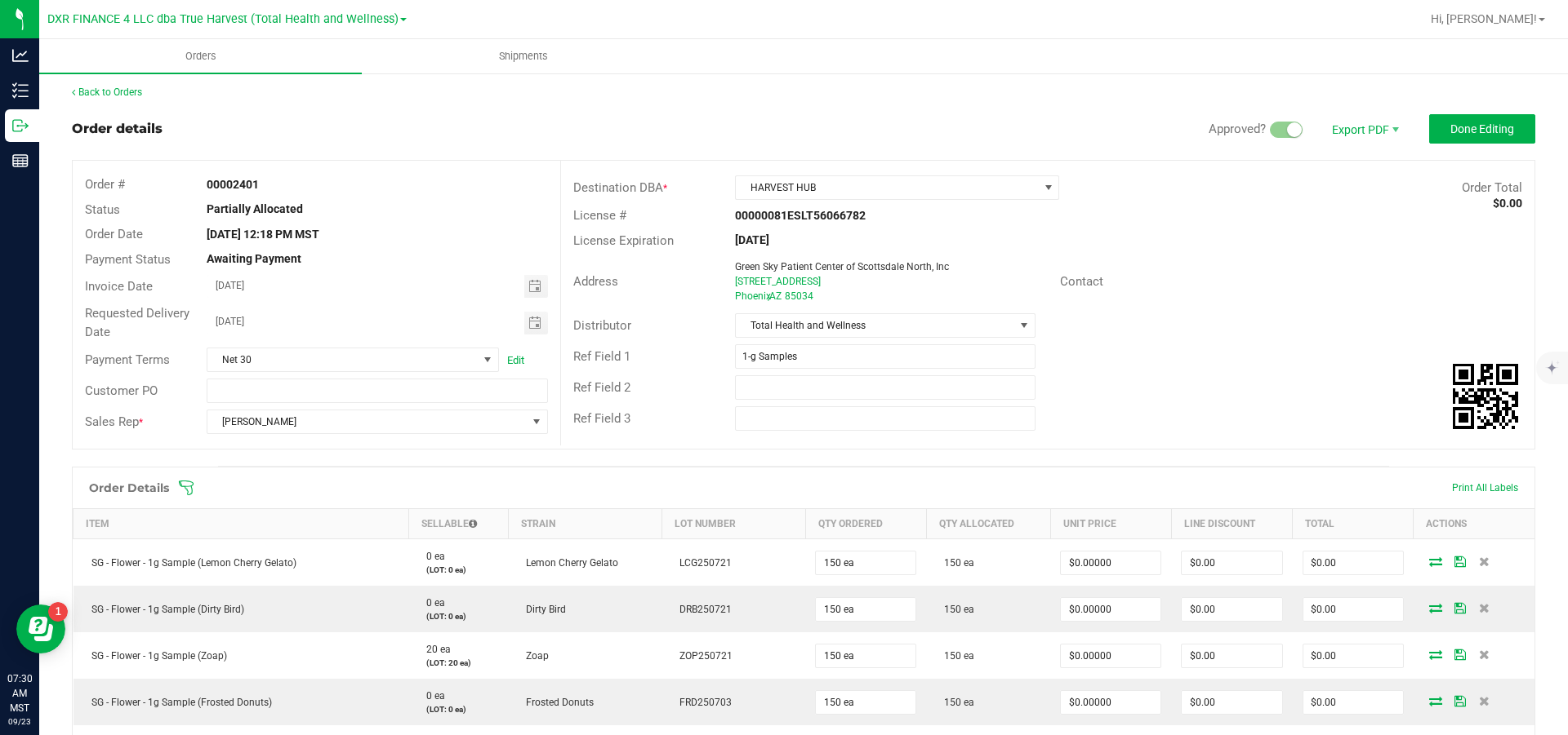
scroll to position [0, 0]
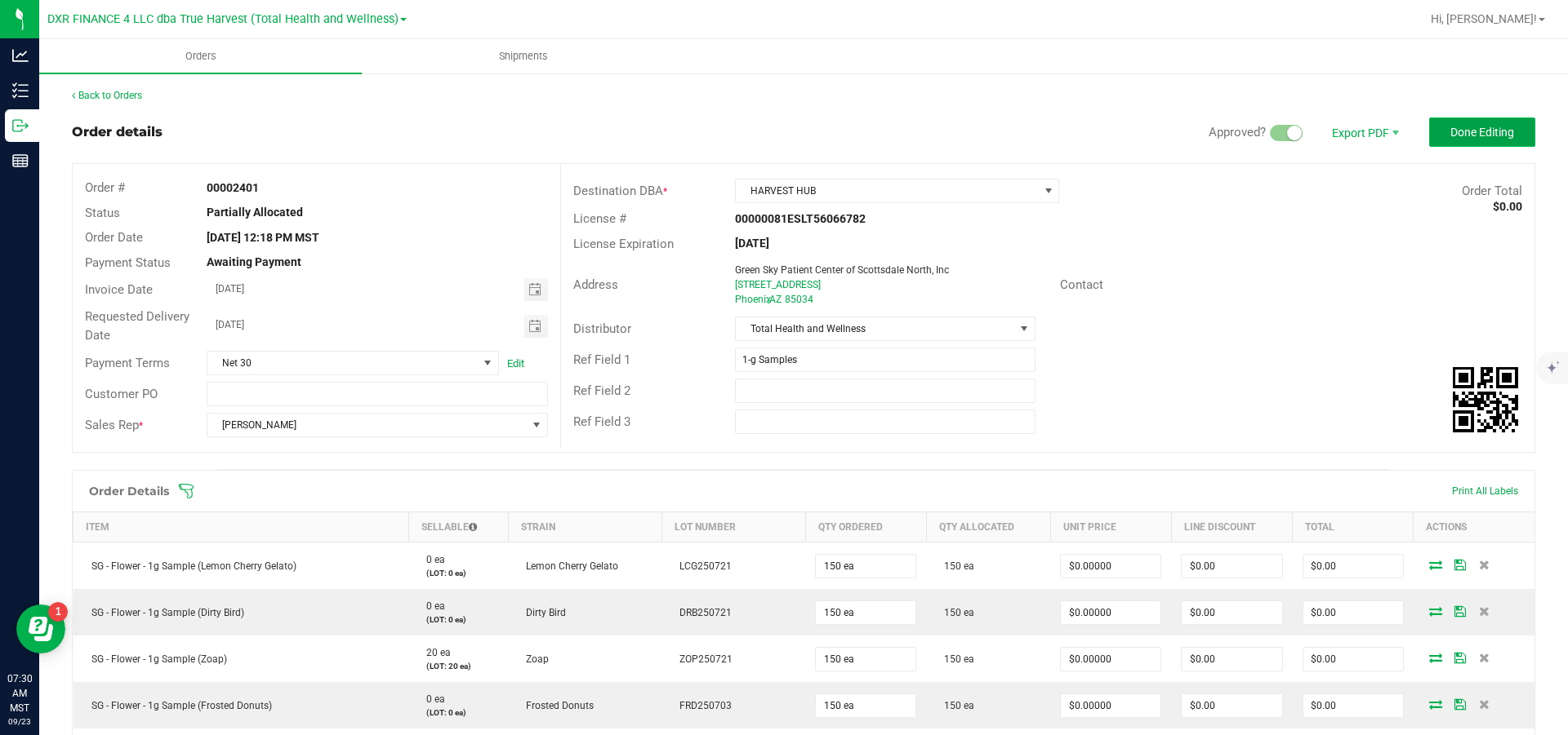
click at [1452, 131] on span "Done Editing" at bounding box center [1481, 132] width 63 height 13
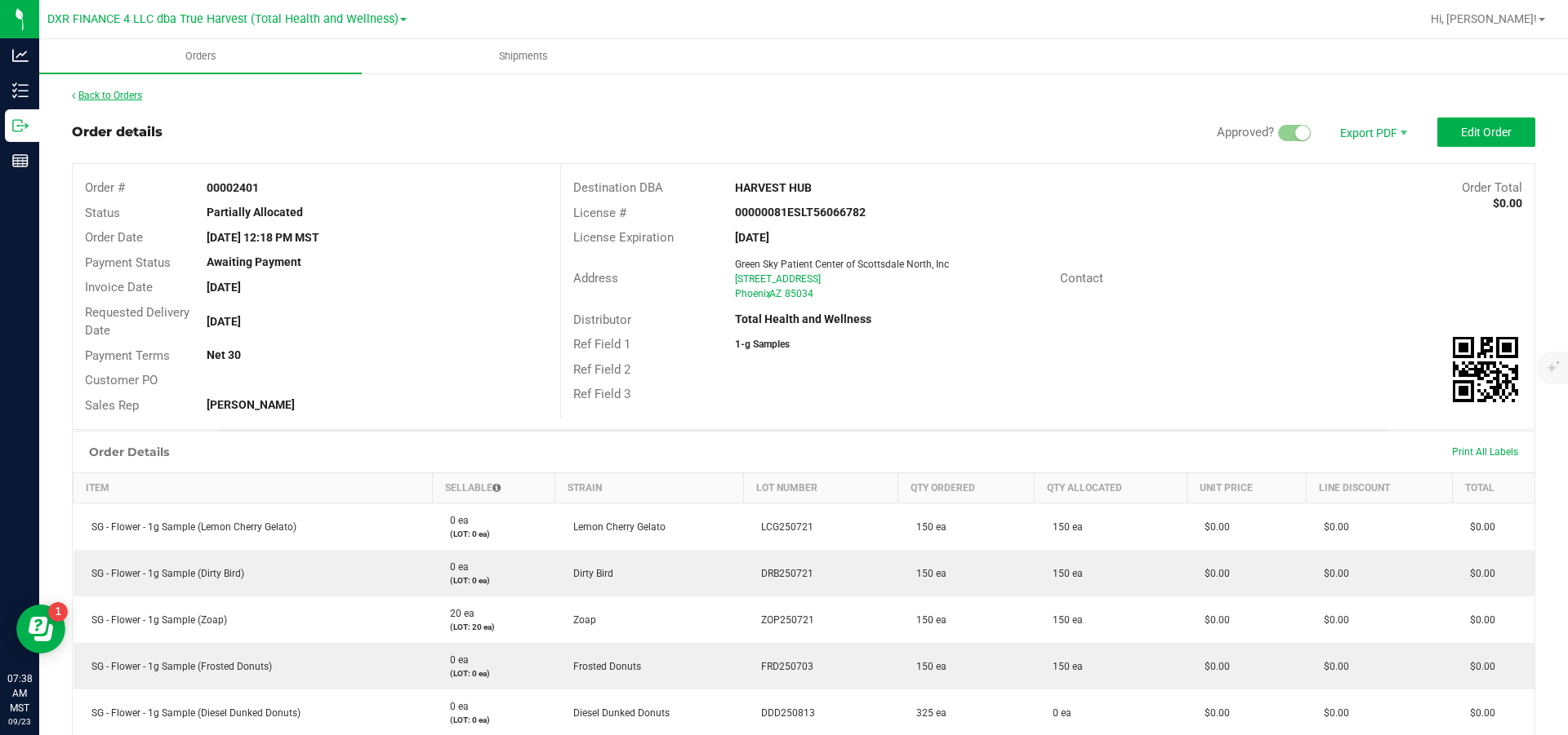
click at [122, 98] on link "Back to Orders" at bounding box center [107, 96] width 70 height 11
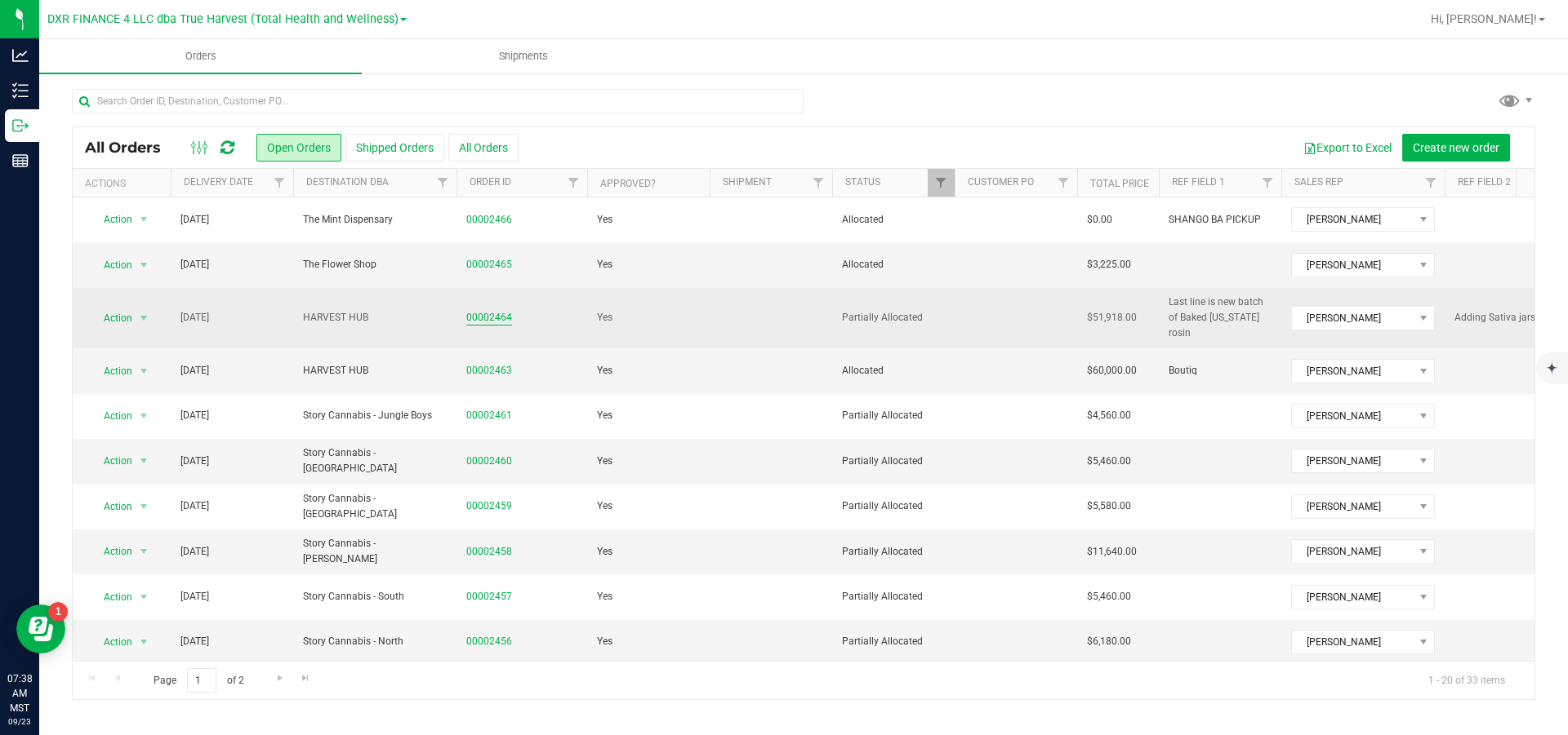
click at [498, 322] on link "00002464" at bounding box center [489, 318] width 45 height 15
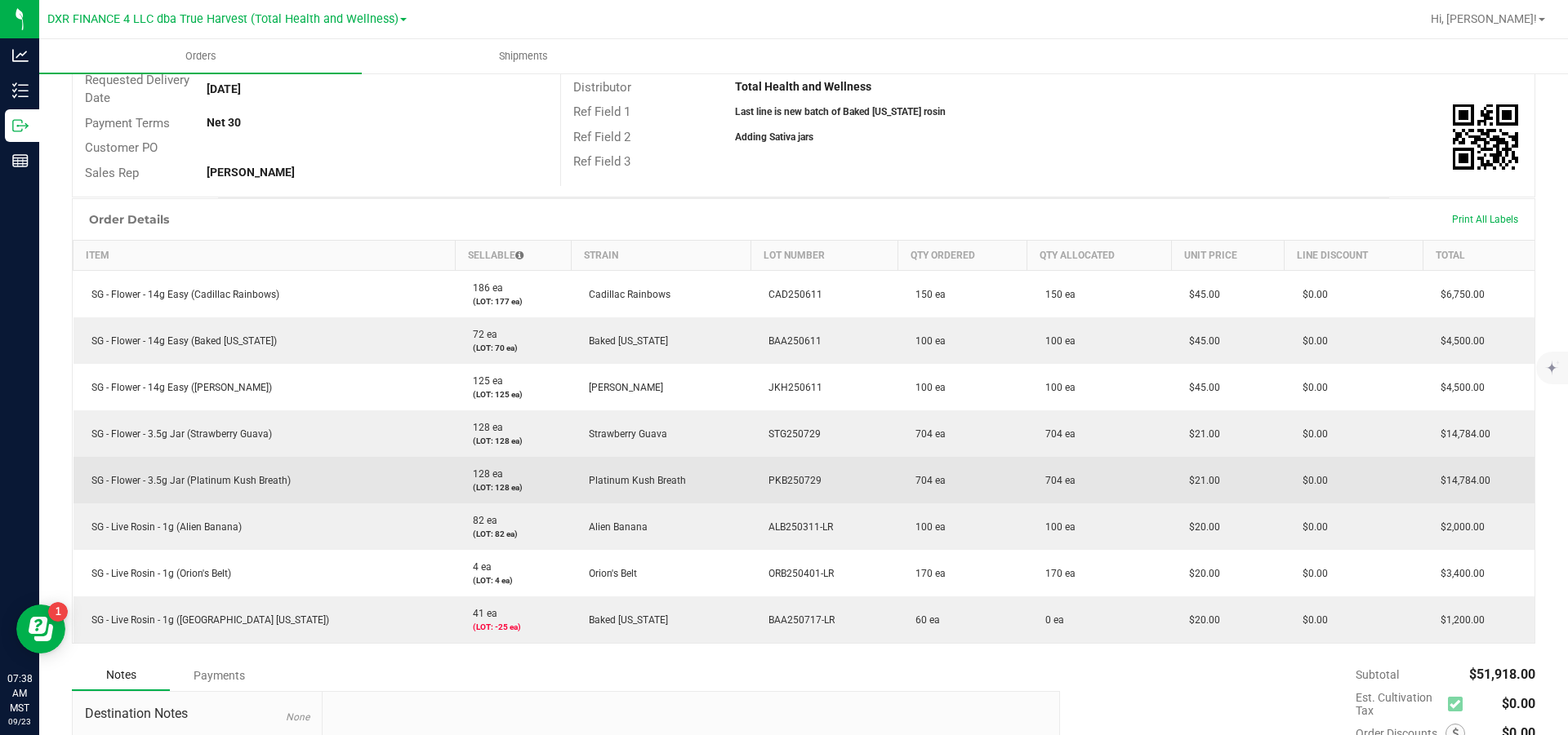
scroll to position [367, 0]
